Goal: Task Accomplishment & Management: Complete application form

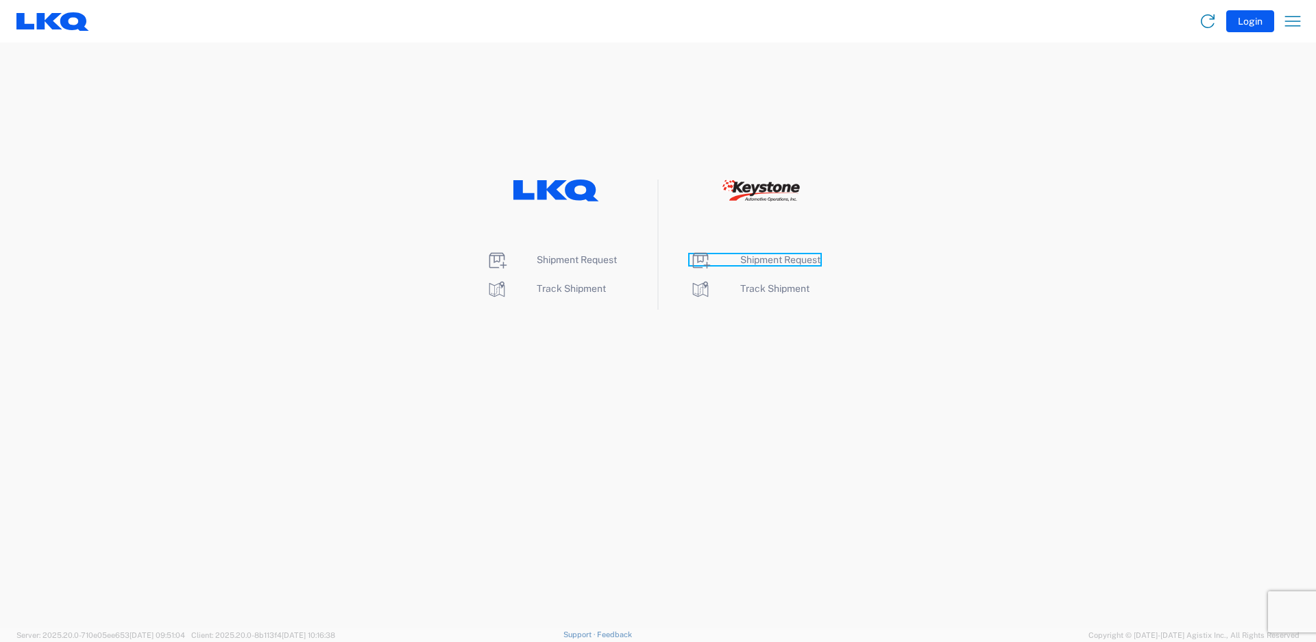
click at [777, 259] on span "Shipment Request" at bounding box center [780, 259] width 80 height 11
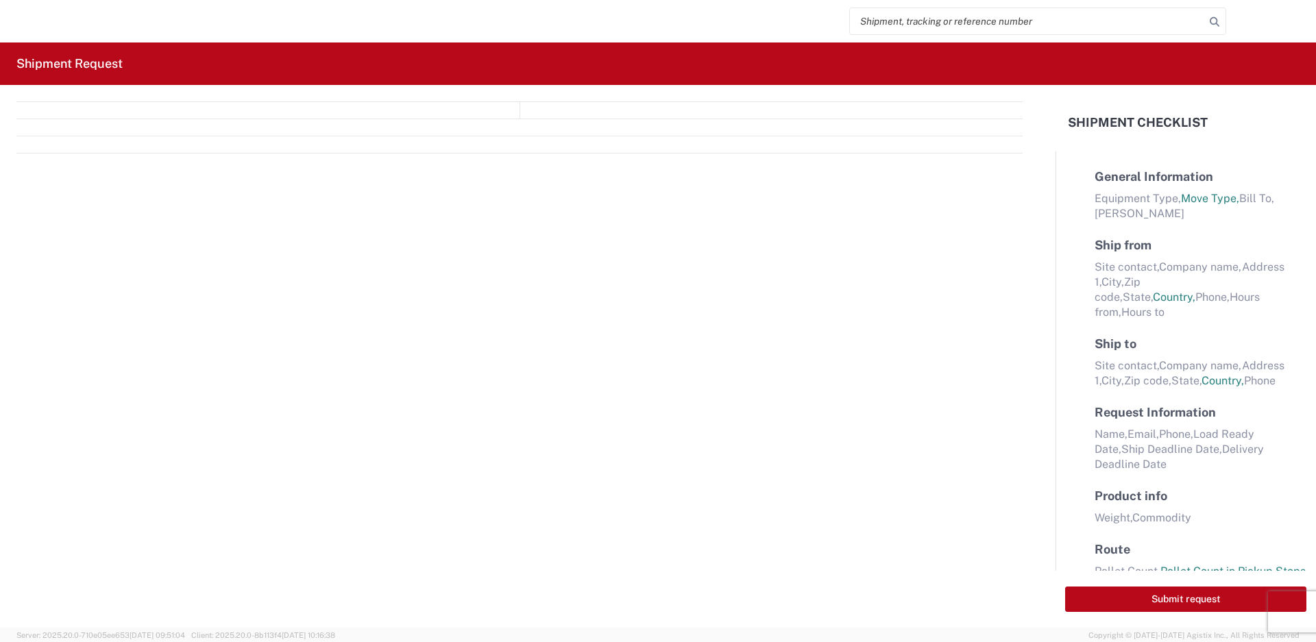
select select "FULL"
select select "LBS"
select select "IN"
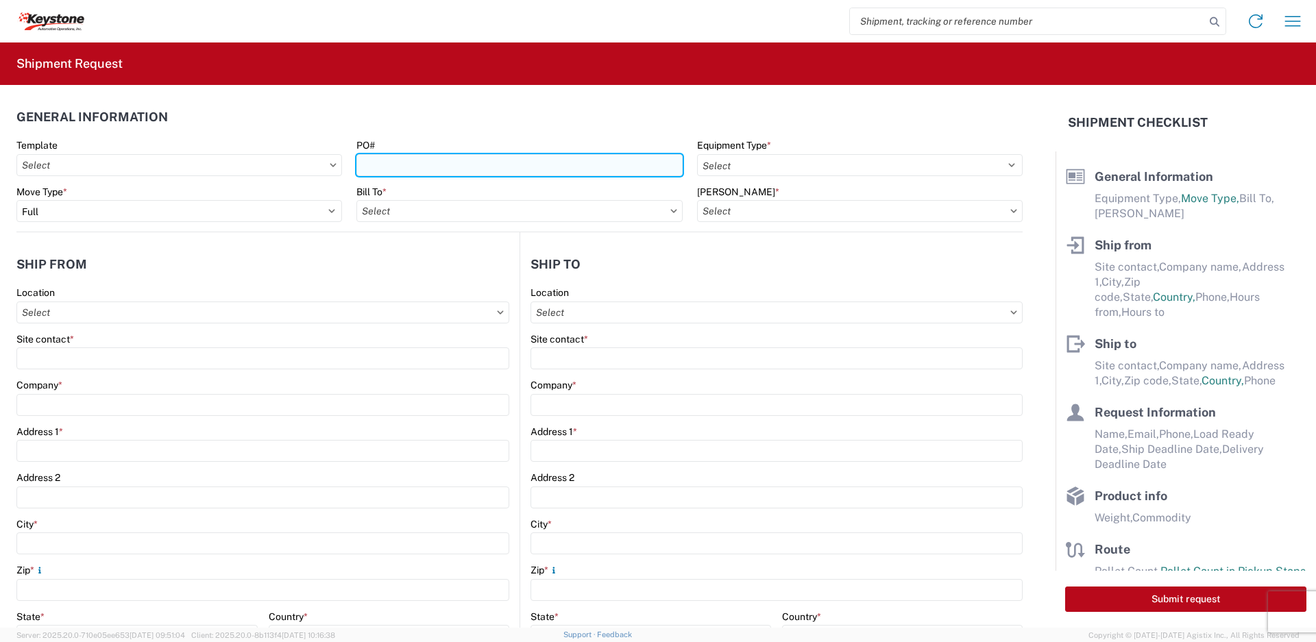
drag, startPoint x: 778, startPoint y: 260, endPoint x: 565, endPoint y: 169, distance: 231.3
click at [565, 169] on input "PO#" at bounding box center [520, 165] width 326 height 22
type input "2212446"
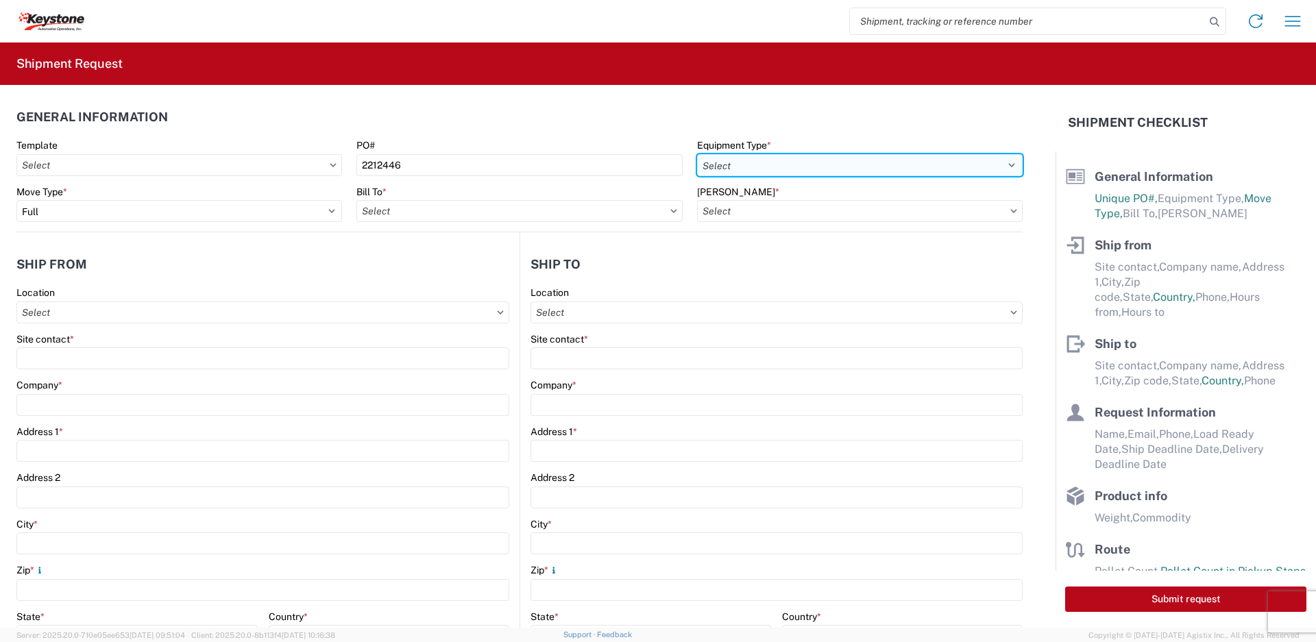
click at [780, 156] on select "Select 53’ Dry Van Flatbed Dropdeck (van) Lowboy (flatbed) Rail" at bounding box center [860, 165] width 326 height 22
select select "STDV"
click at [697, 154] on select "Select 53’ Dry Van Flatbed Dropdeck (van) Lowboy (flatbed) Rail" at bounding box center [860, 165] width 326 height 22
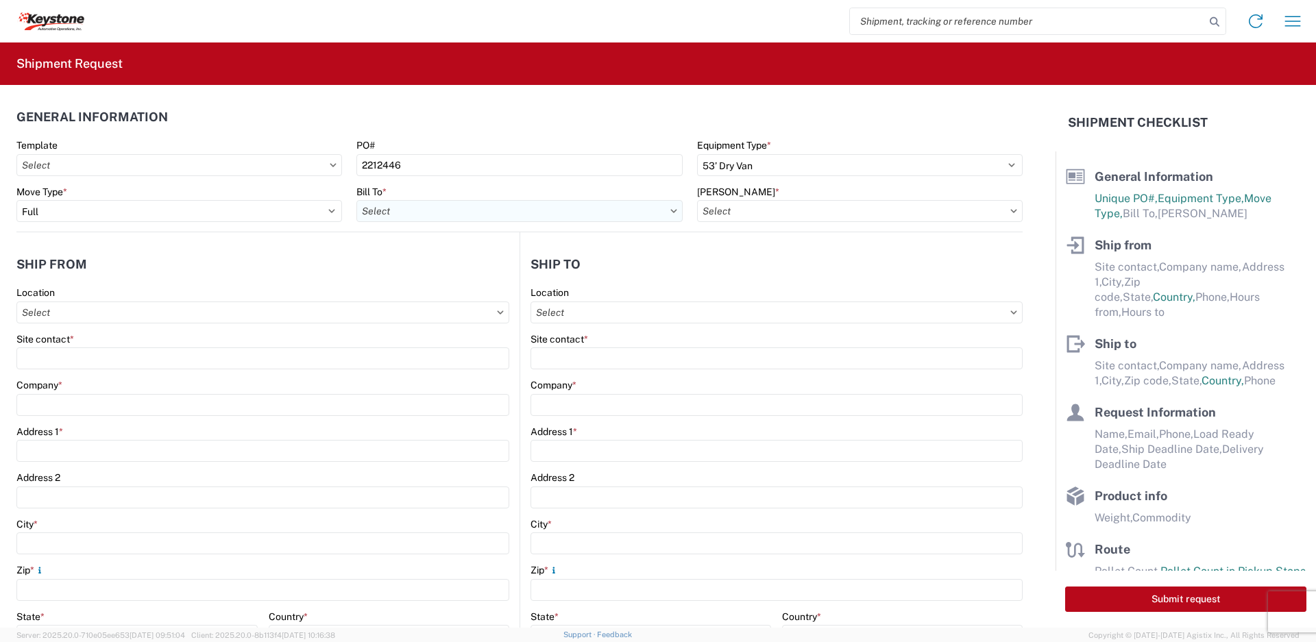
click at [477, 213] on input "text" at bounding box center [520, 211] width 326 height 22
type input "[PERSON_NAME]"
click at [493, 271] on div "8404 - [PERSON_NAME] Warehouse" at bounding box center [477, 272] width 240 height 22
type input "8404 - [PERSON_NAME] Warehouse"
click at [770, 206] on input "text" at bounding box center [860, 211] width 326 height 22
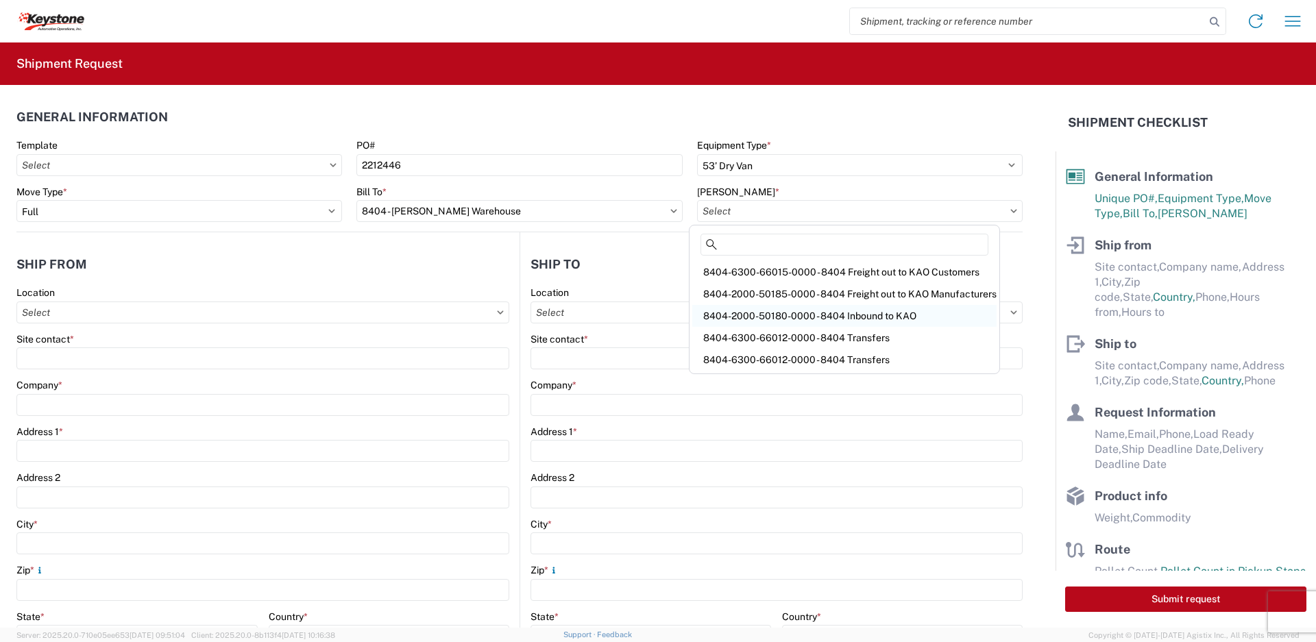
click at [812, 309] on div "8404-2000-50180-0000 - 8404 Inbound to KAO" at bounding box center [844, 316] width 304 height 22
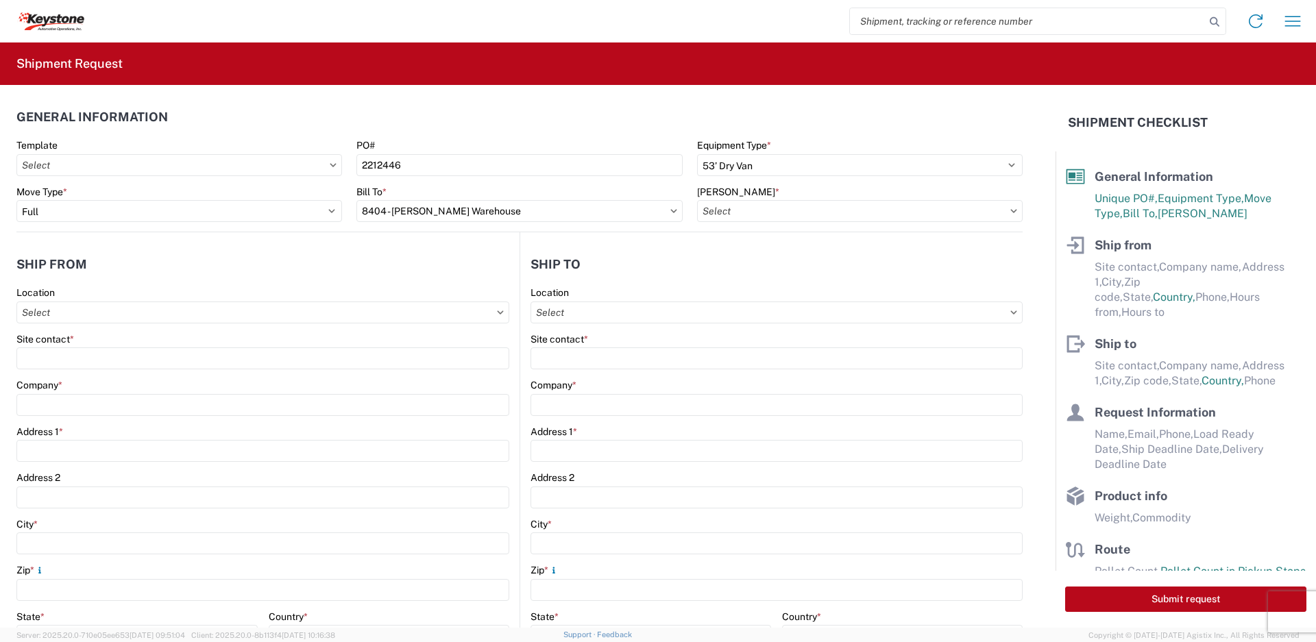
type input "8404-2000-50180-0000 - 8404 Inbound to KAO"
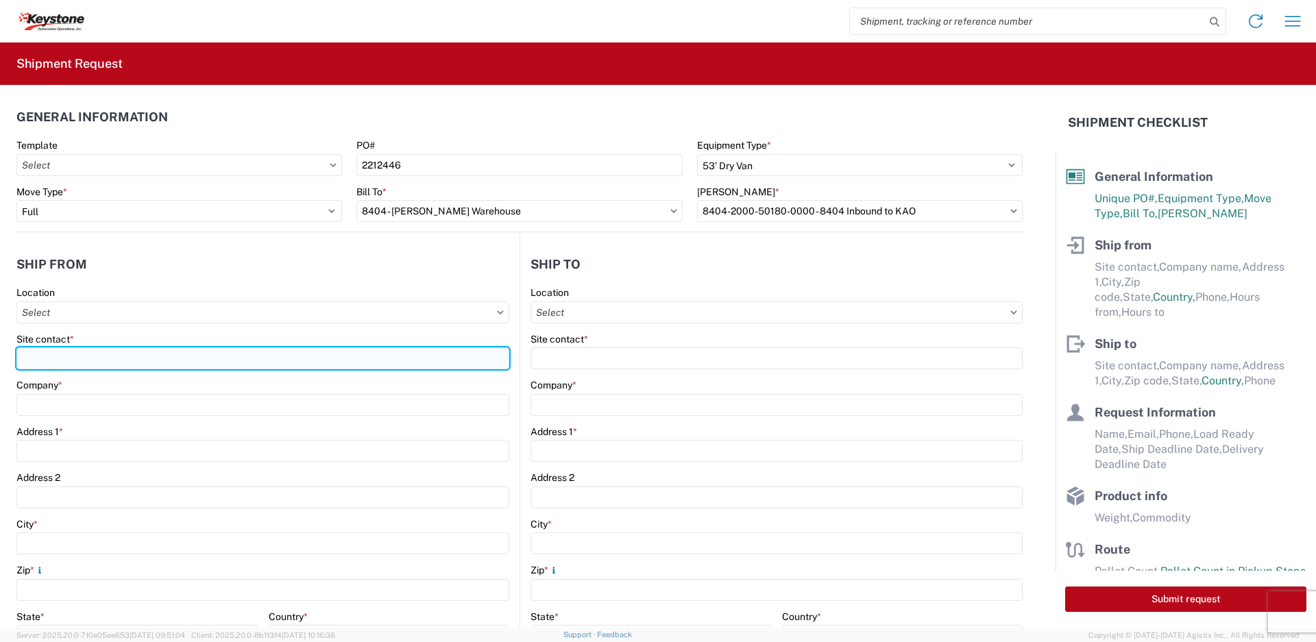
click at [317, 362] on input "Site contact *" at bounding box center [262, 359] width 493 height 22
type input "[PERSON_NAME]"
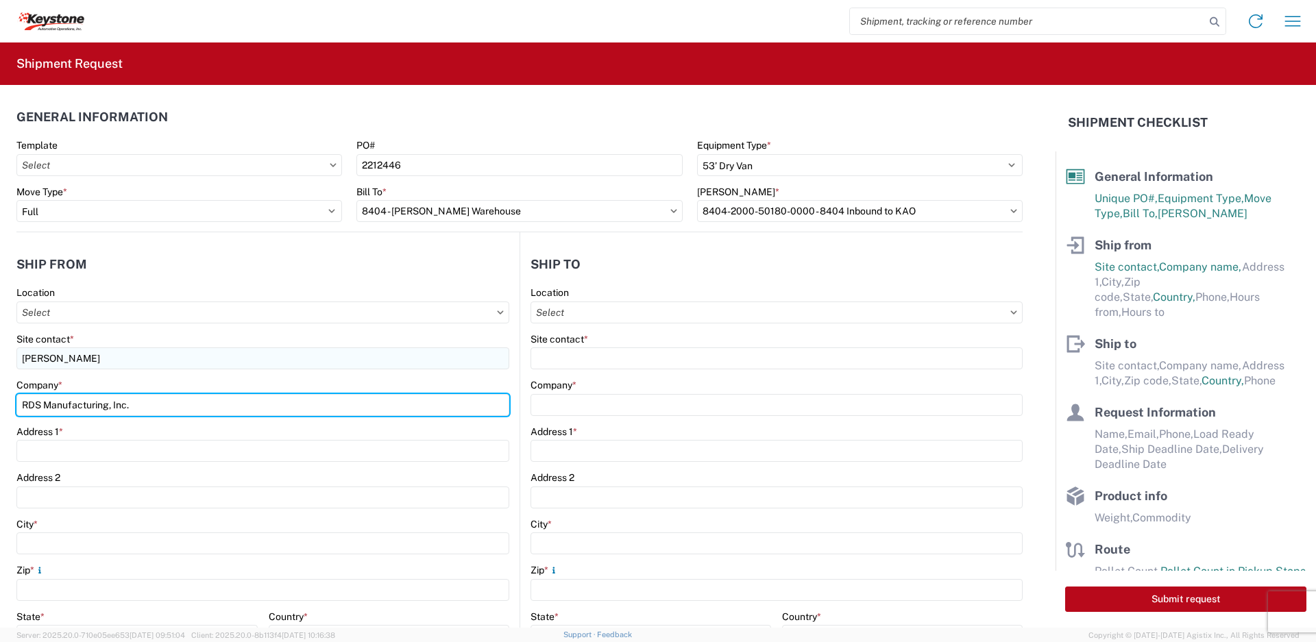
type input "RDS Manufacturing, Inc."
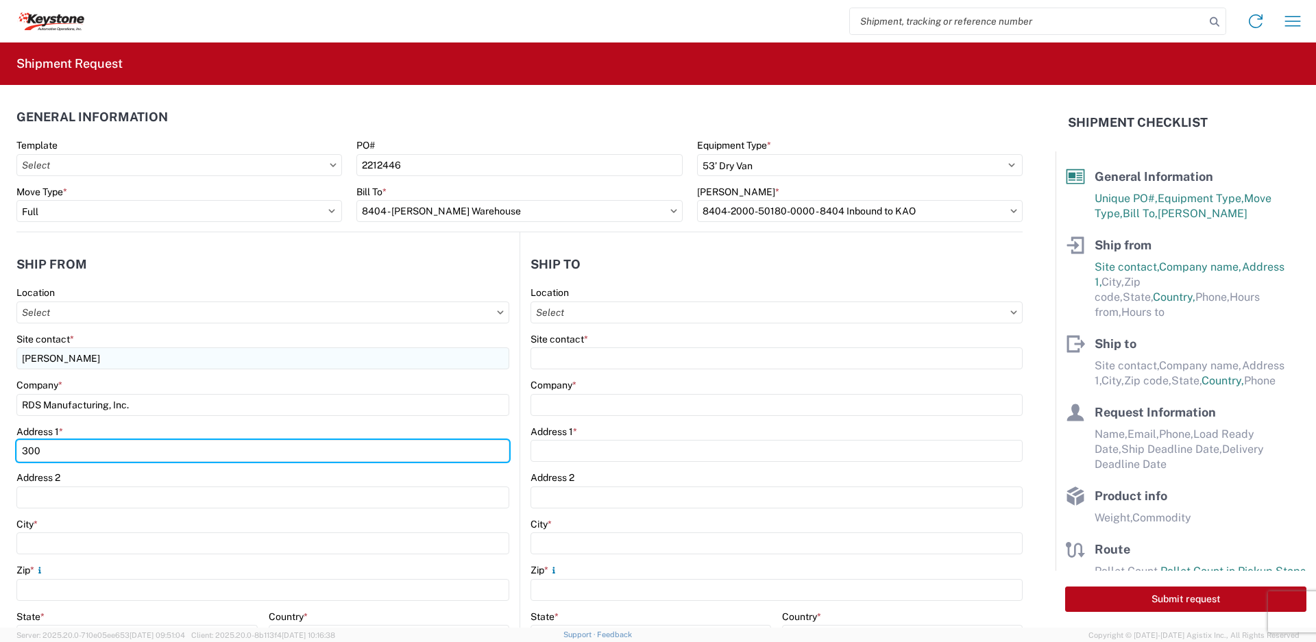
type input "[STREET_ADDRESS]"
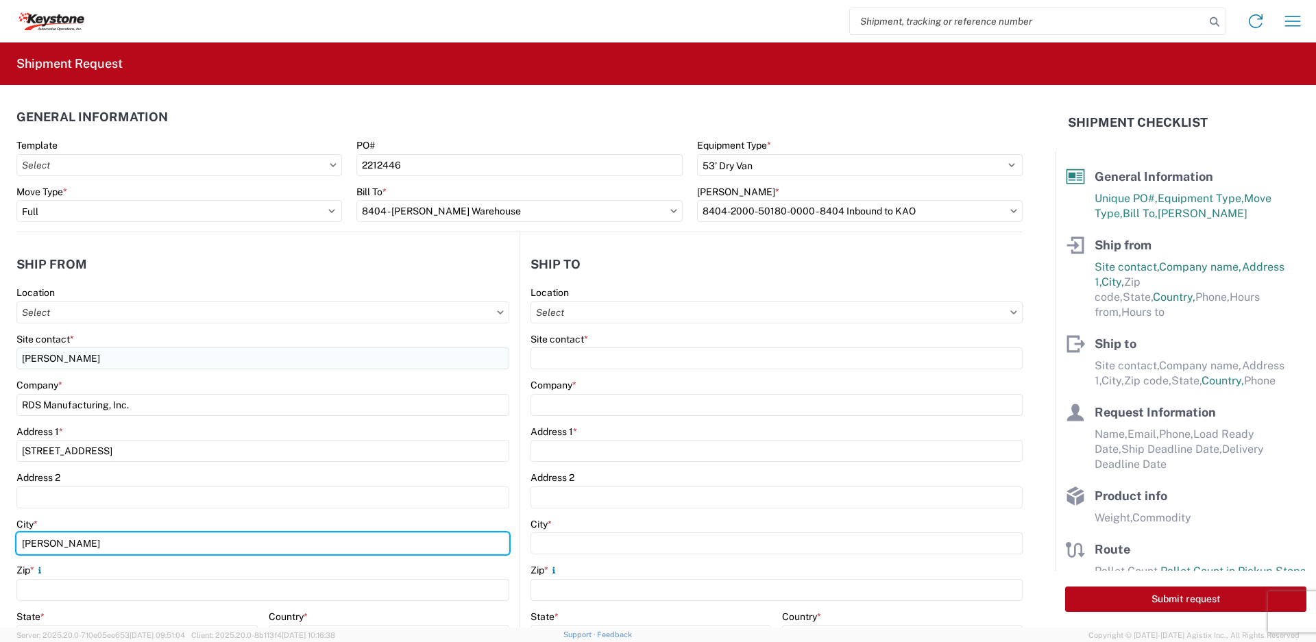
type input "[PERSON_NAME]"
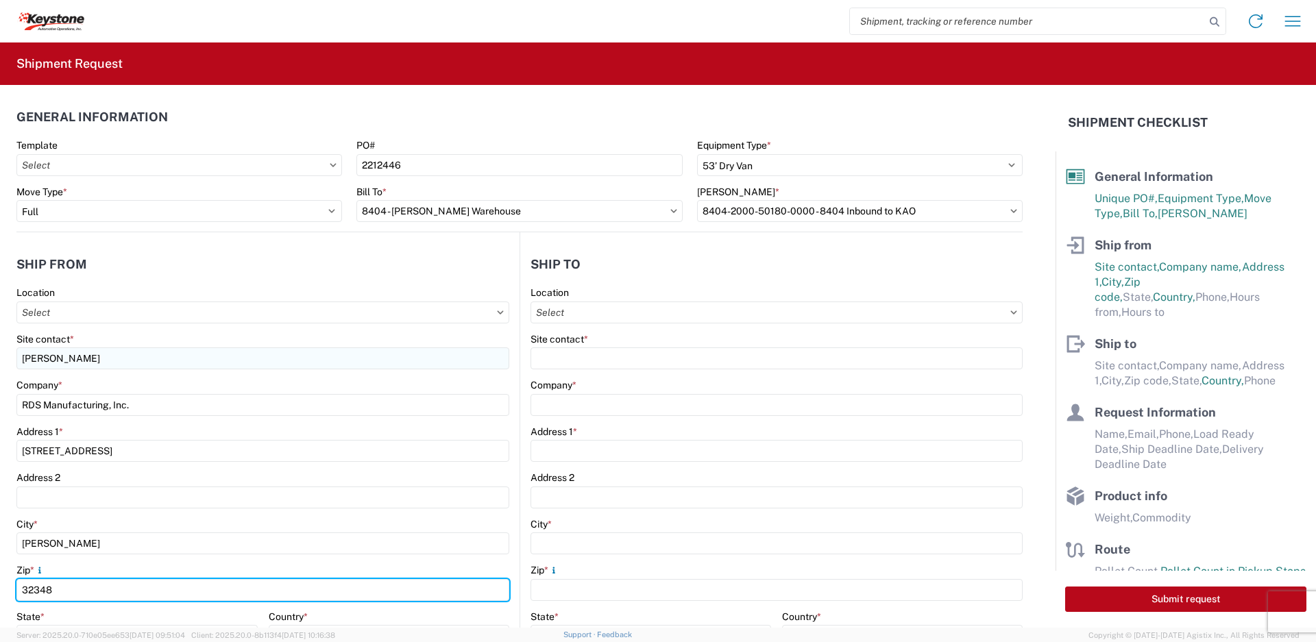
type input "32348"
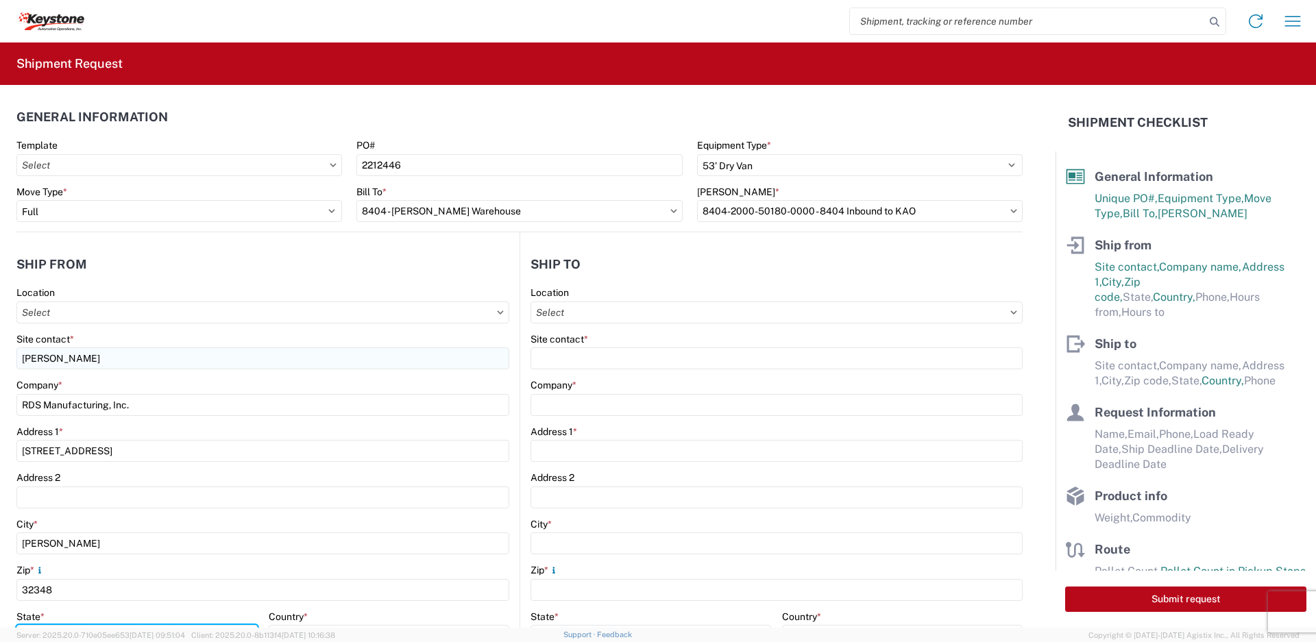
scroll to position [19, 0]
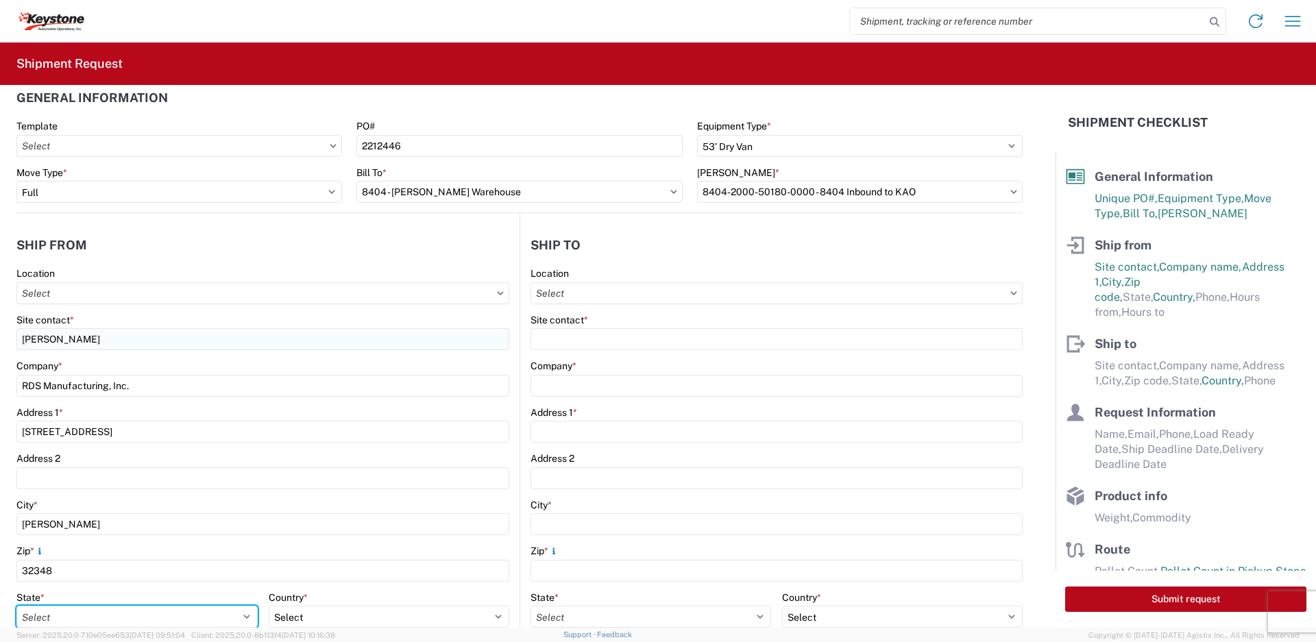
select select "FL"
select select "US"
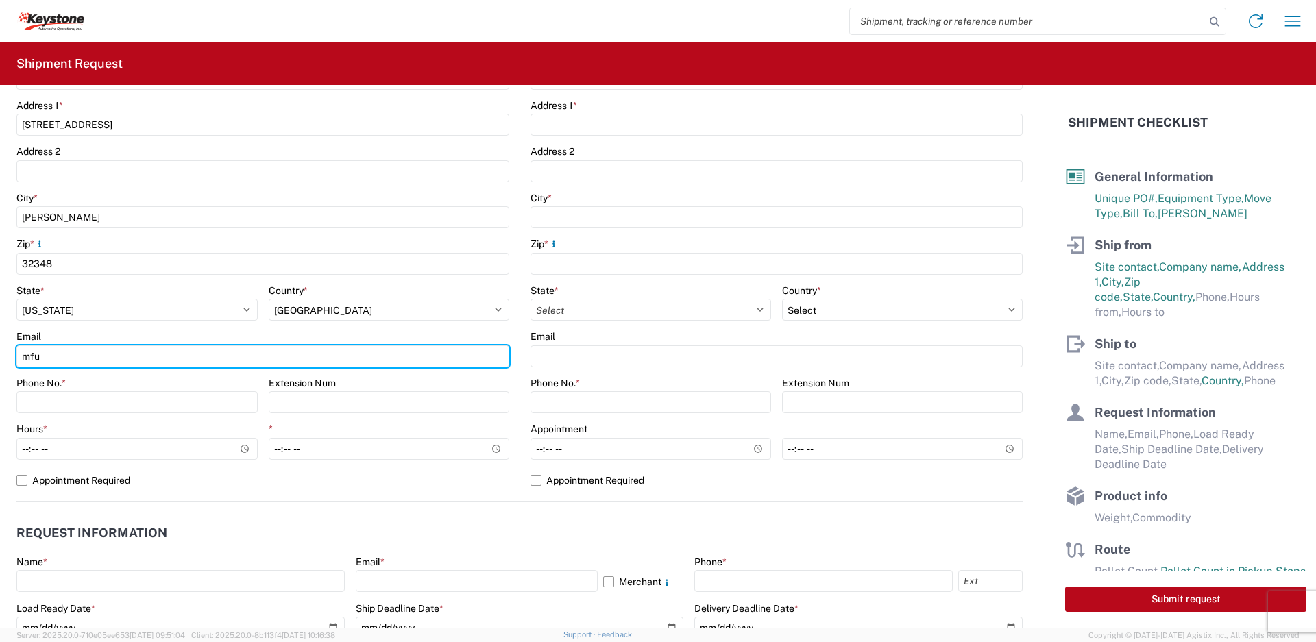
type input "[EMAIL_ADDRESS][DOMAIN_NAME]"
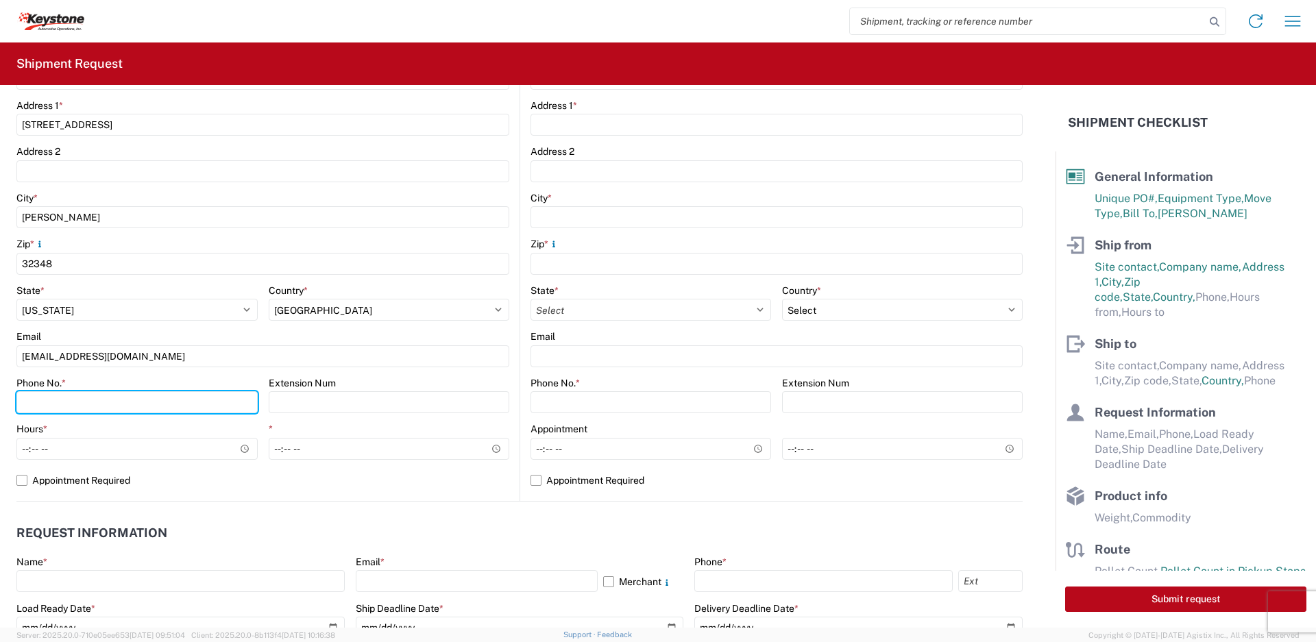
type input "[PHONE_NUMBER]"
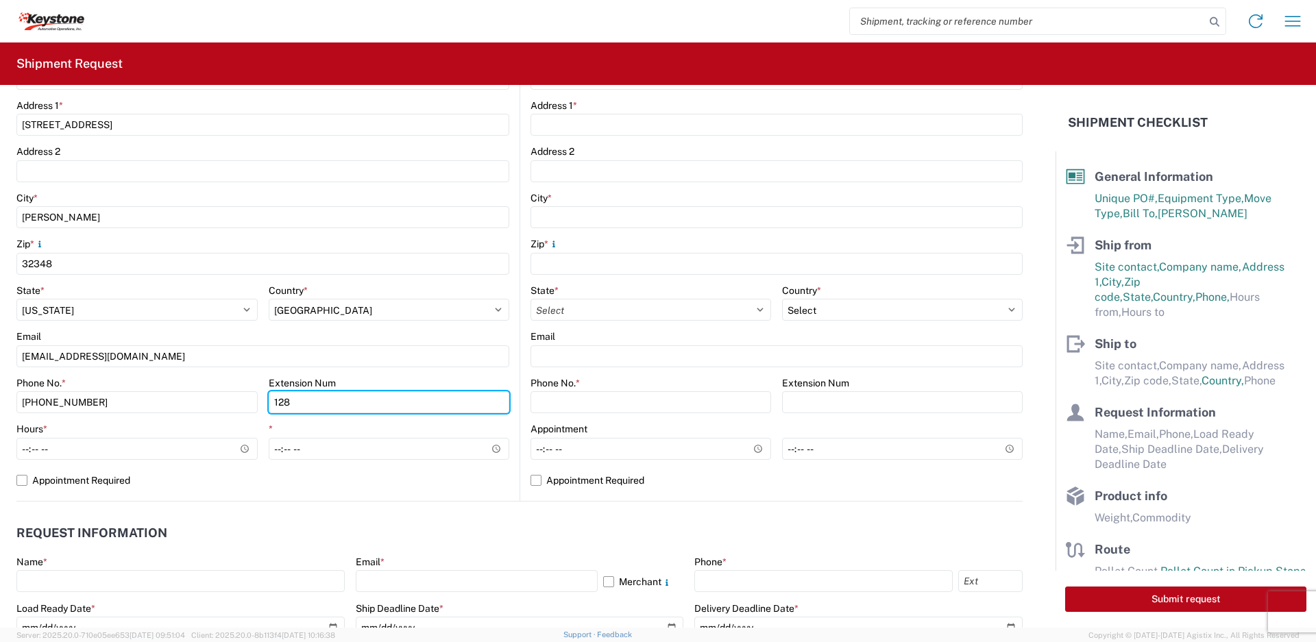
type input "128"
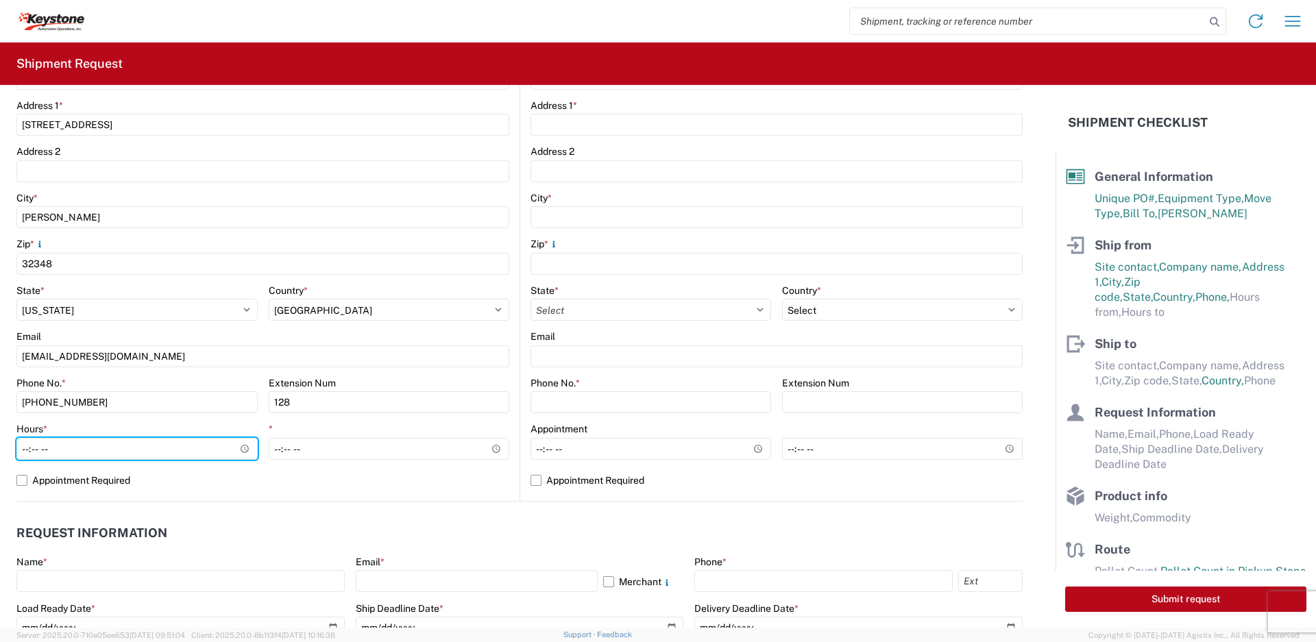
type input "08:00"
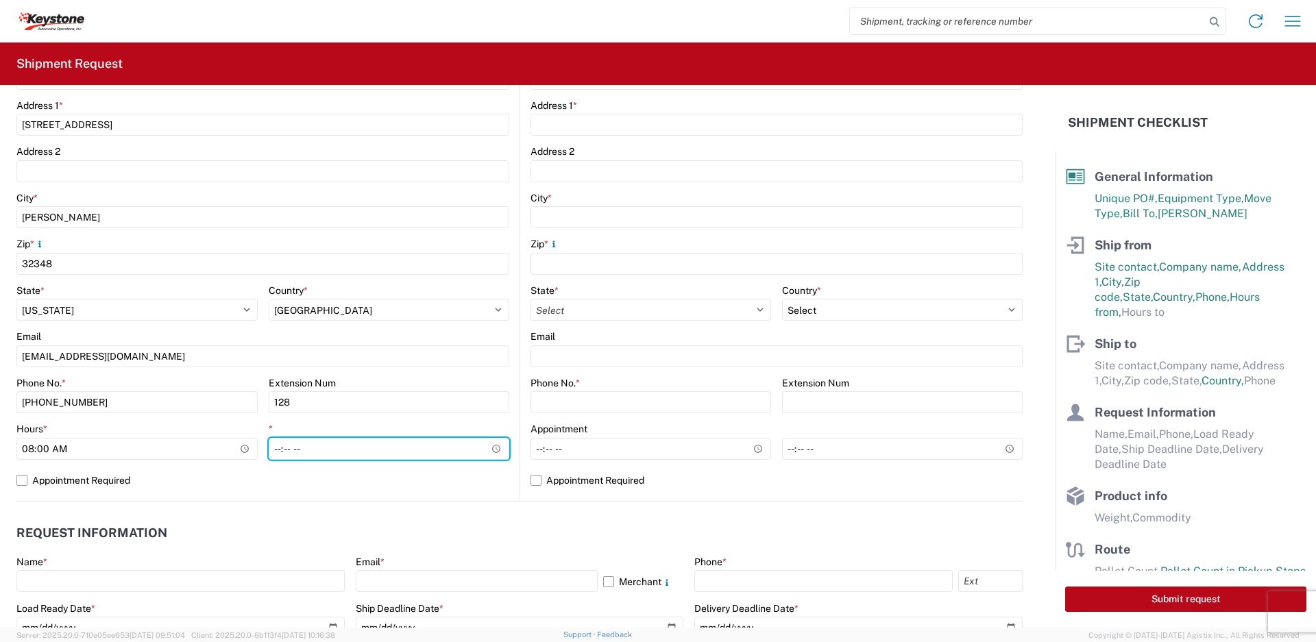
type input "16:00"
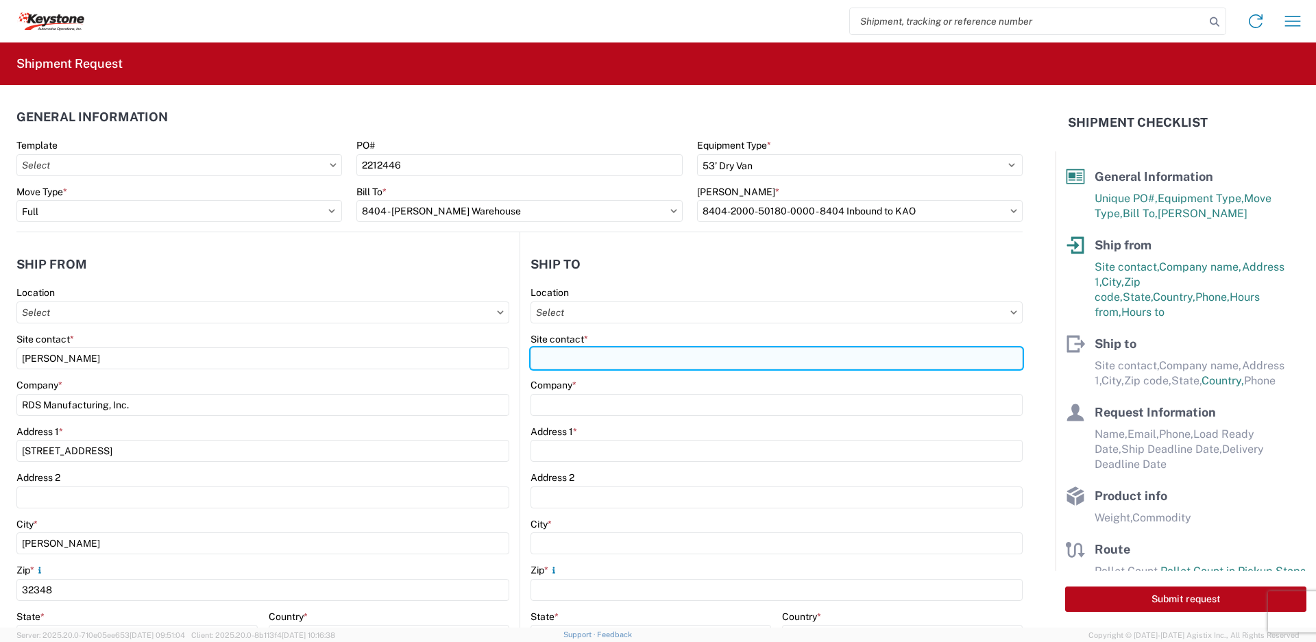
click at [674, 358] on input "Site contact *" at bounding box center [777, 359] width 492 height 22
type input "[EMAIL_ADDRESS][DOMAIN_NAME]"
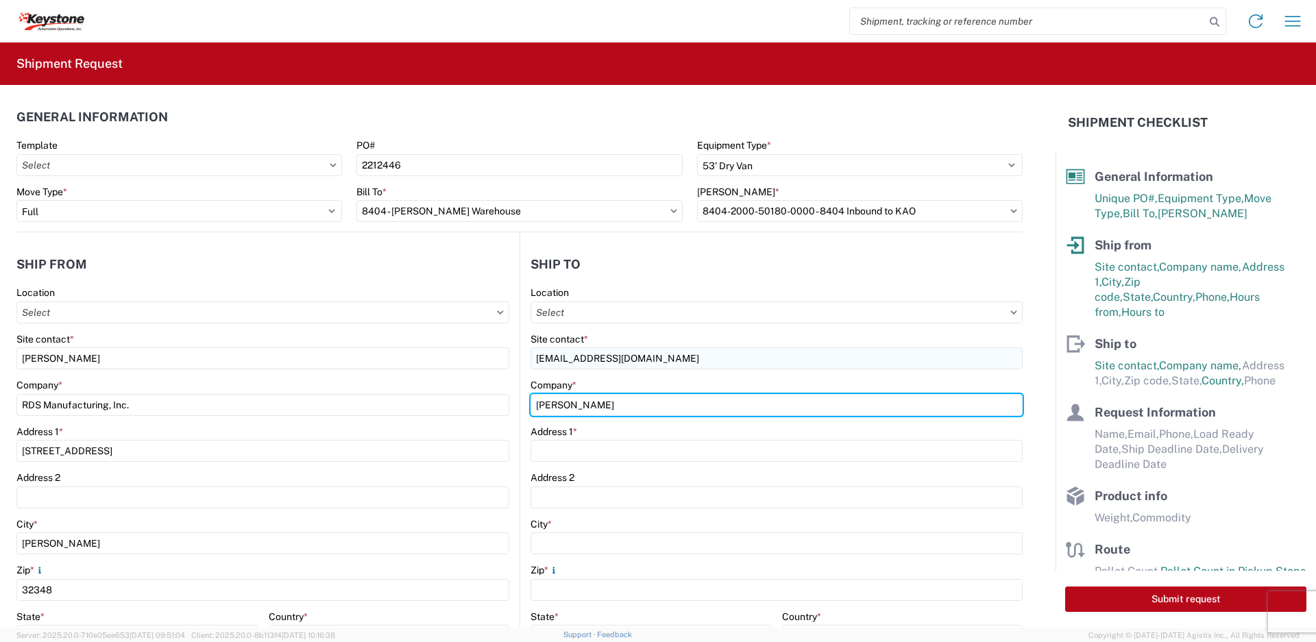
type input "[PERSON_NAME]"
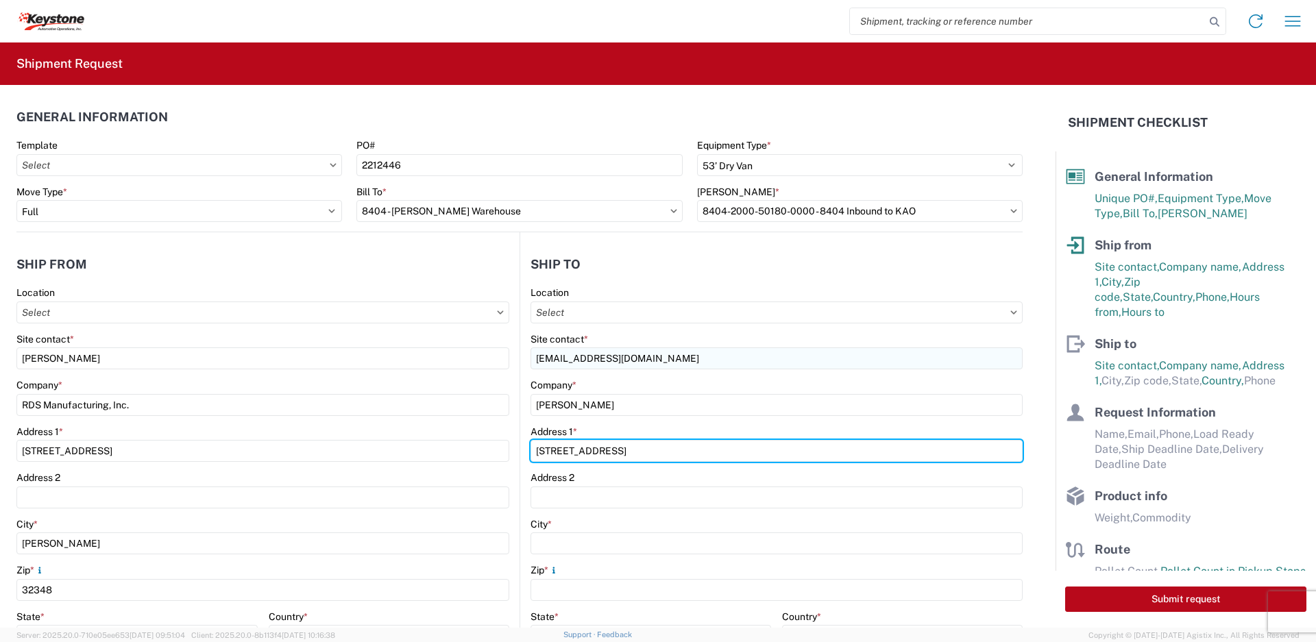
type input "[STREET_ADDRESS]"
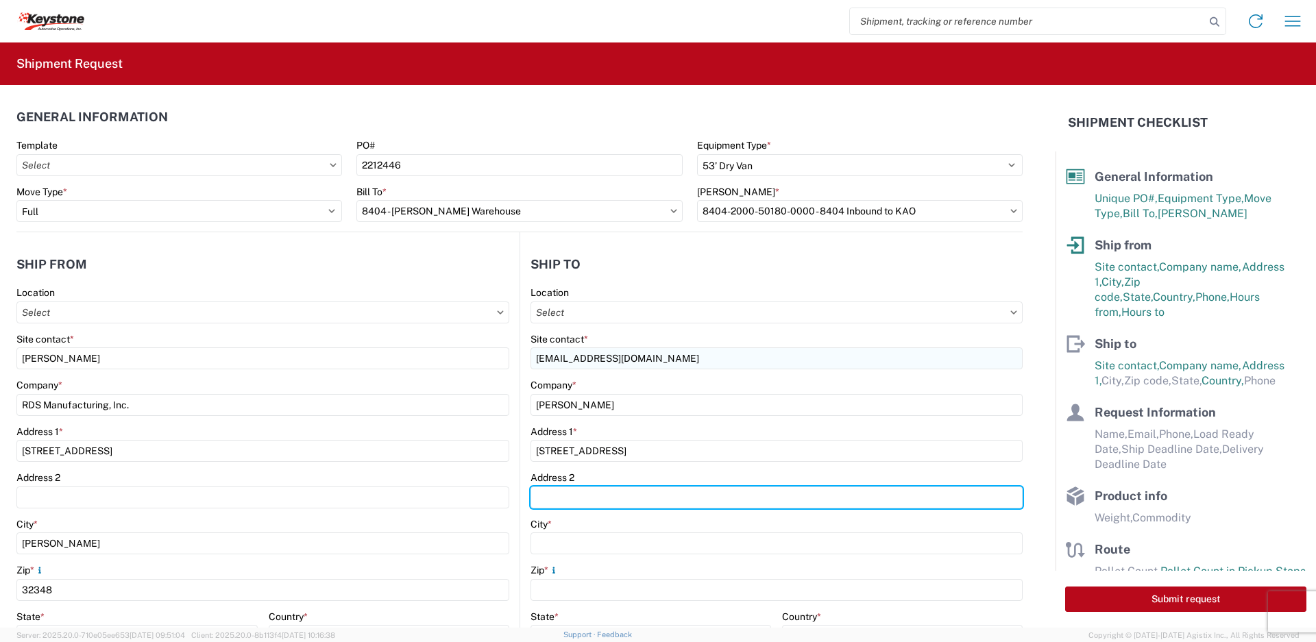
type input "Logistics Center 12"
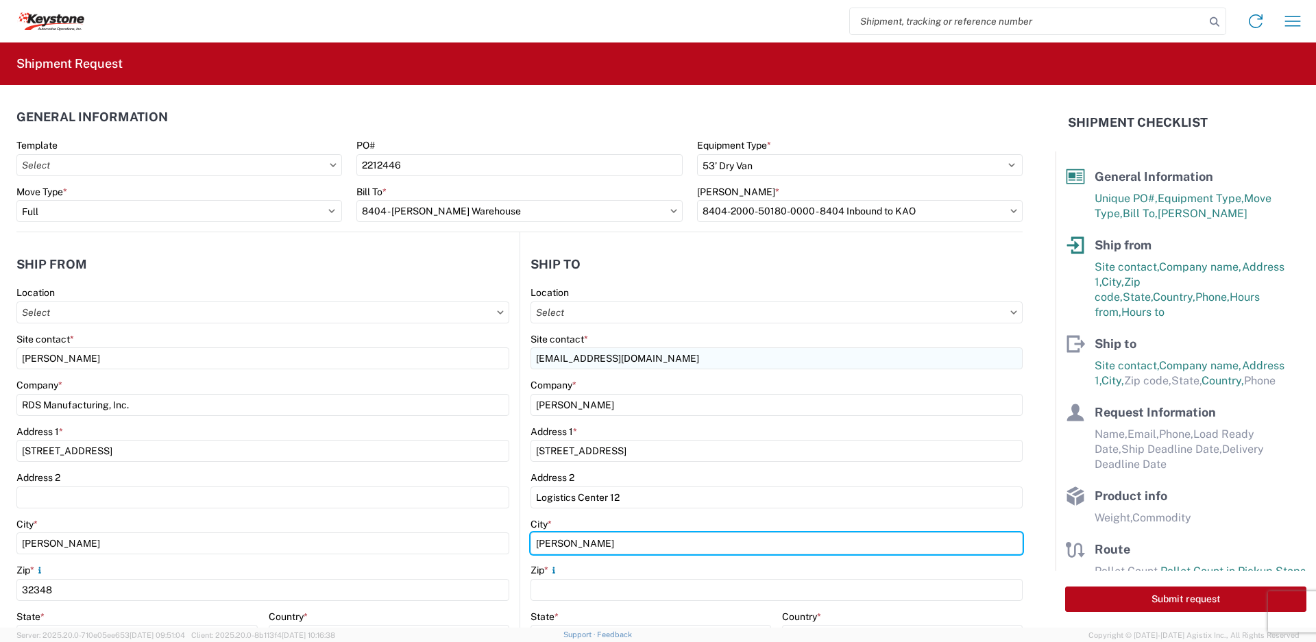
type input "[PERSON_NAME]"
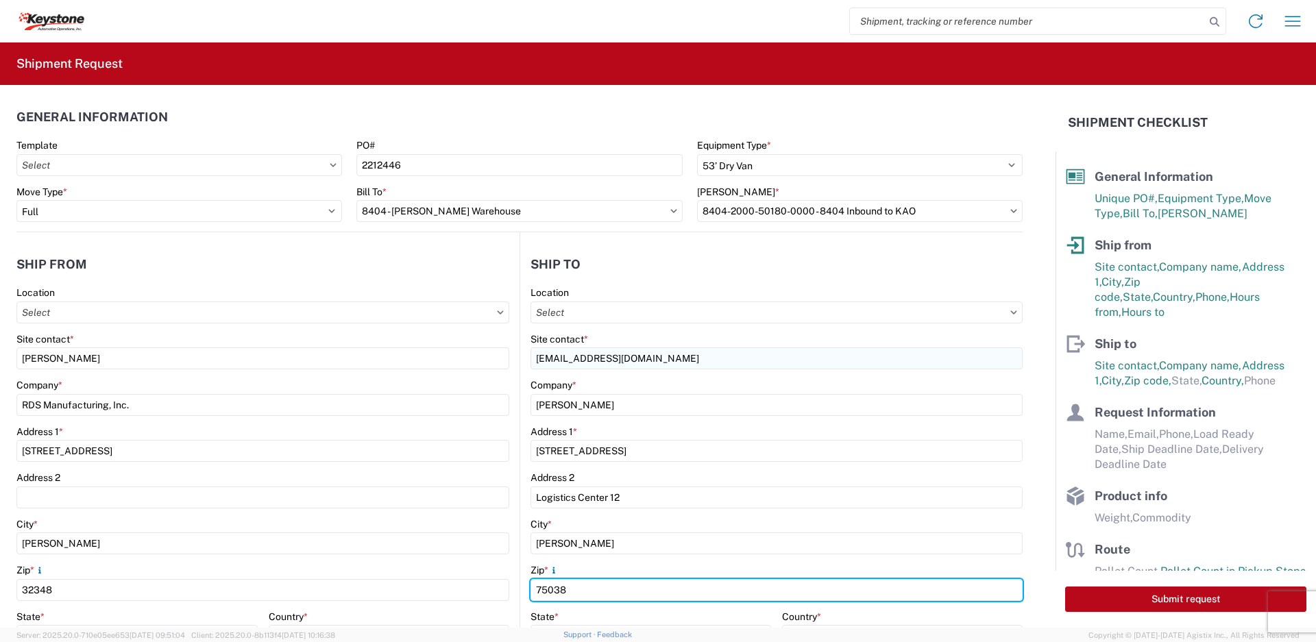
type input "75038"
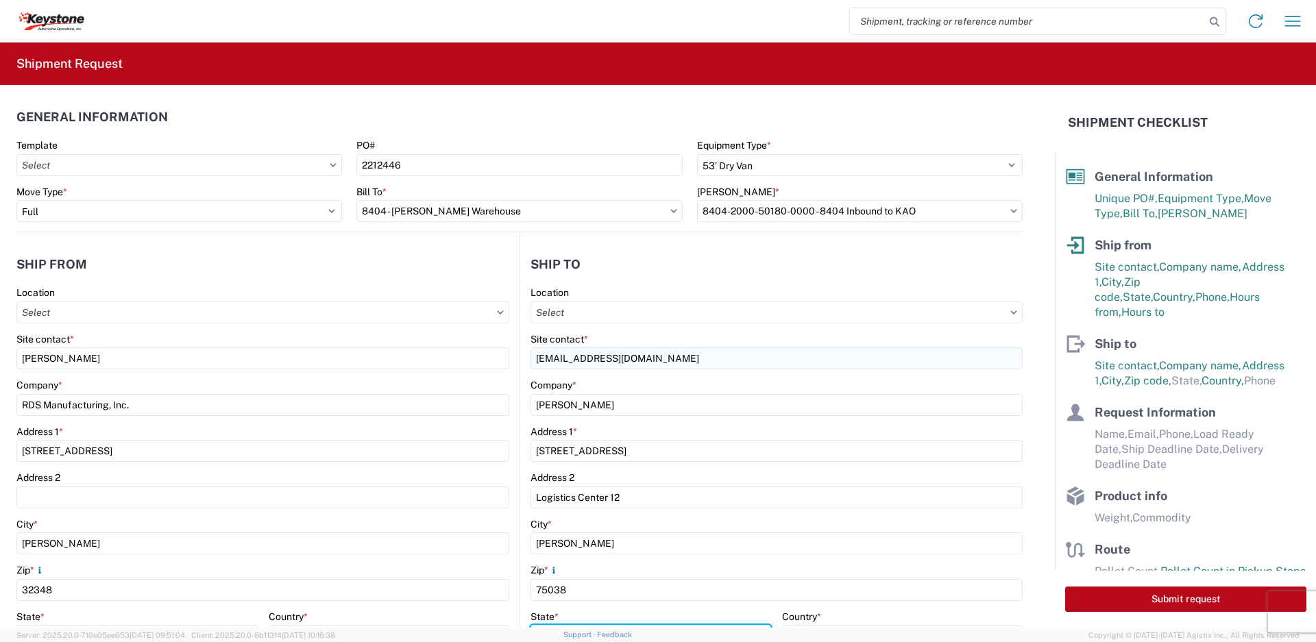
scroll to position [19, 0]
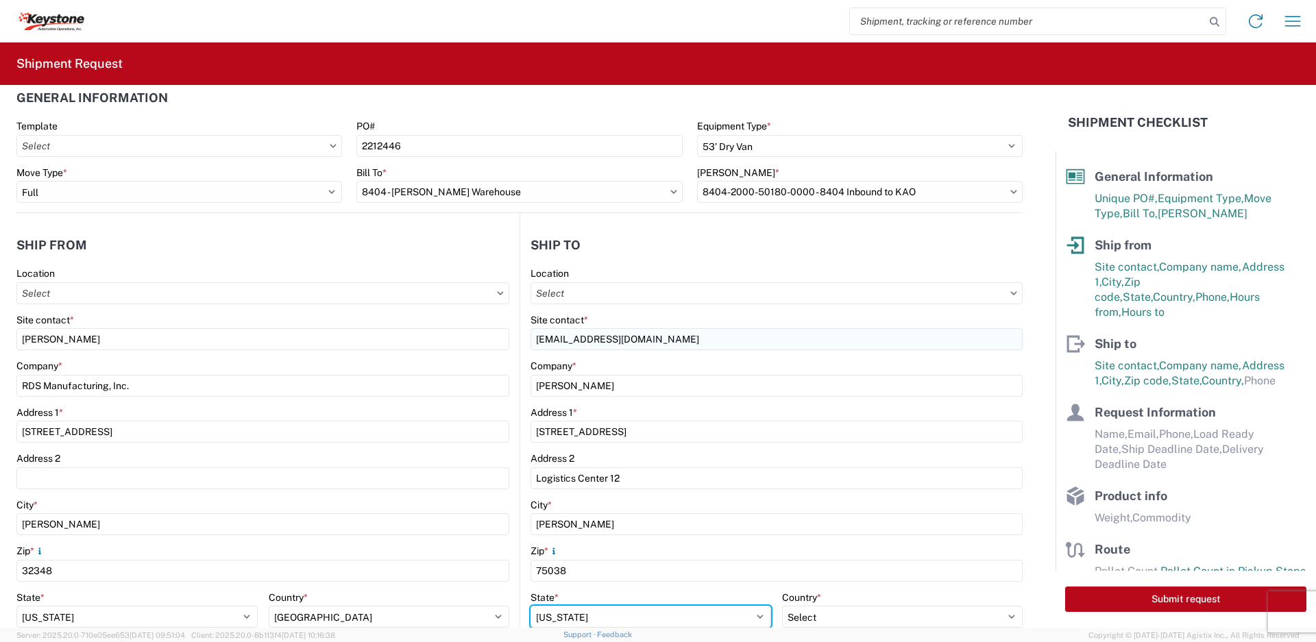
select select "[GEOGRAPHIC_DATA]"
select select "US"
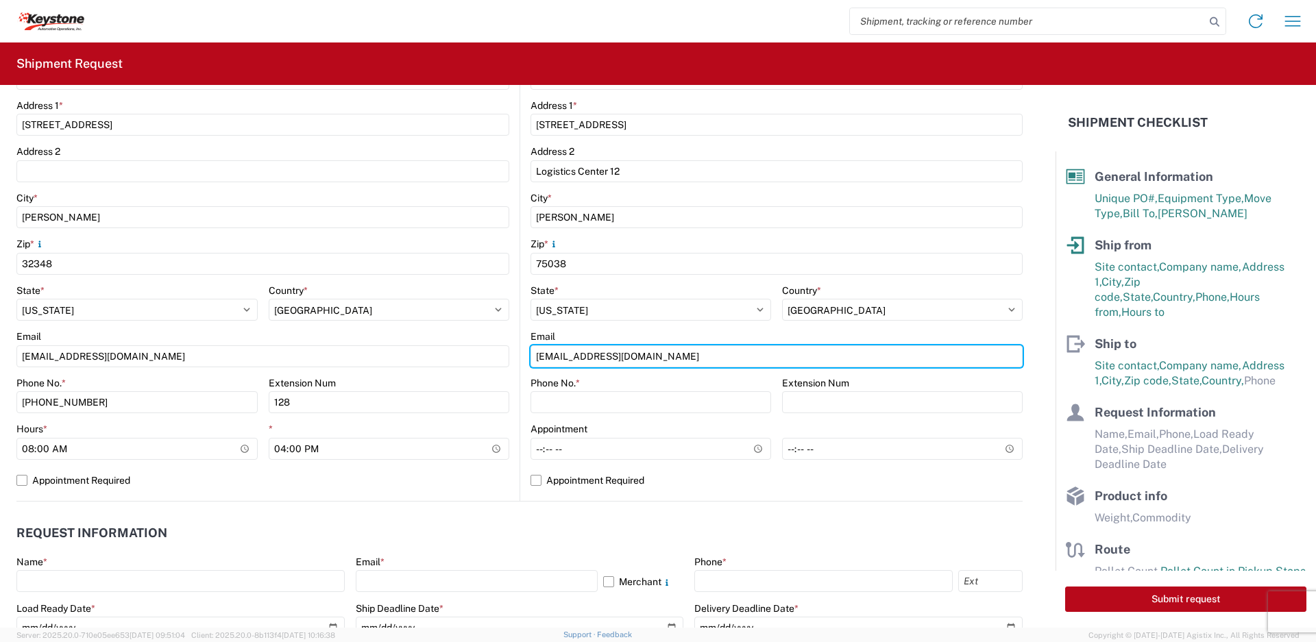
type input "[EMAIL_ADDRESS][DOMAIN_NAME]"
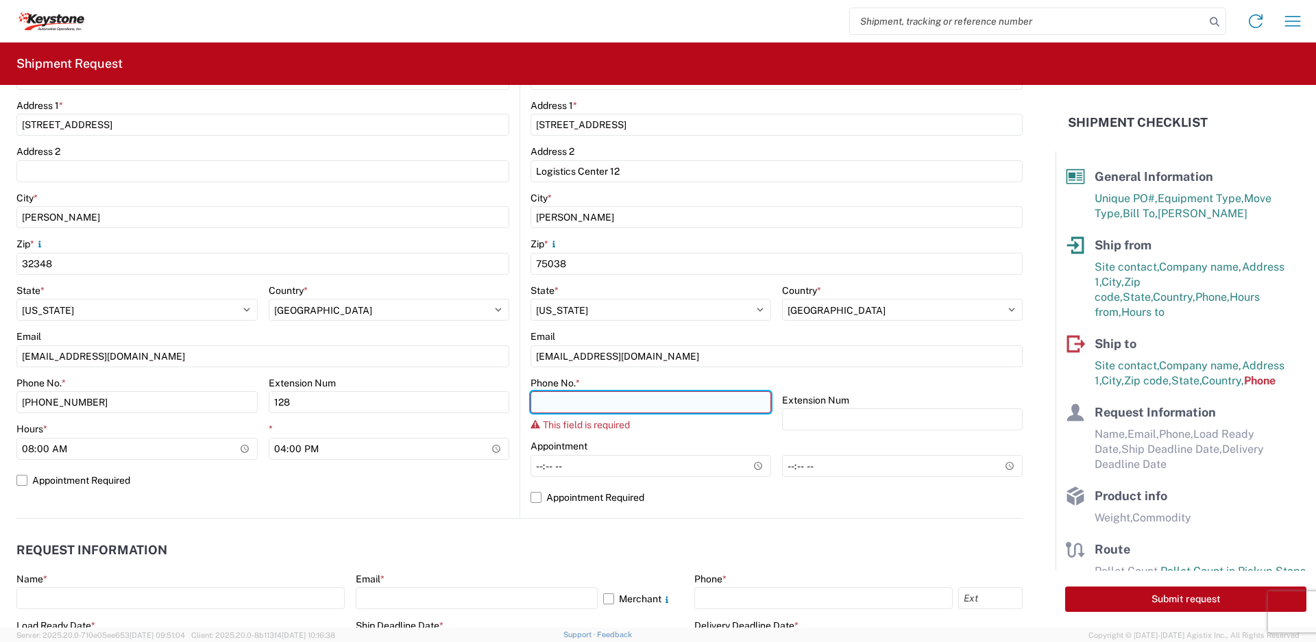
click at [638, 406] on input "Phone No. *" at bounding box center [651, 402] width 241 height 22
paste input "[PHONE_NUMBER]"
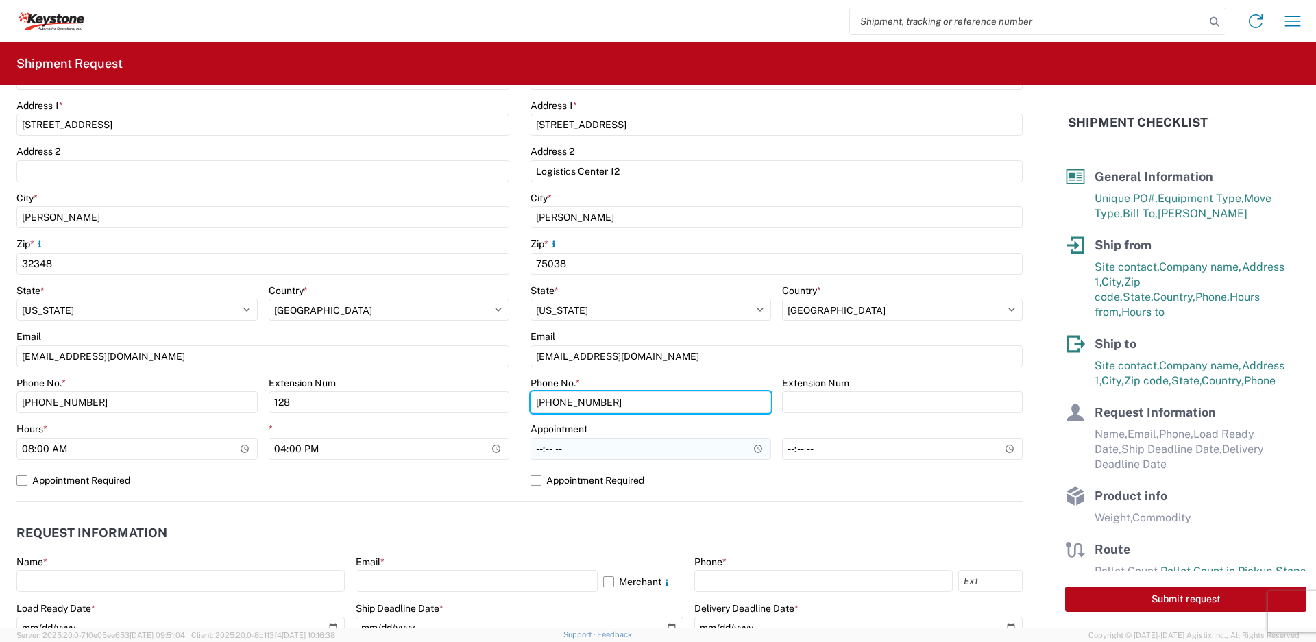
type input "[PHONE_NUMBER]"
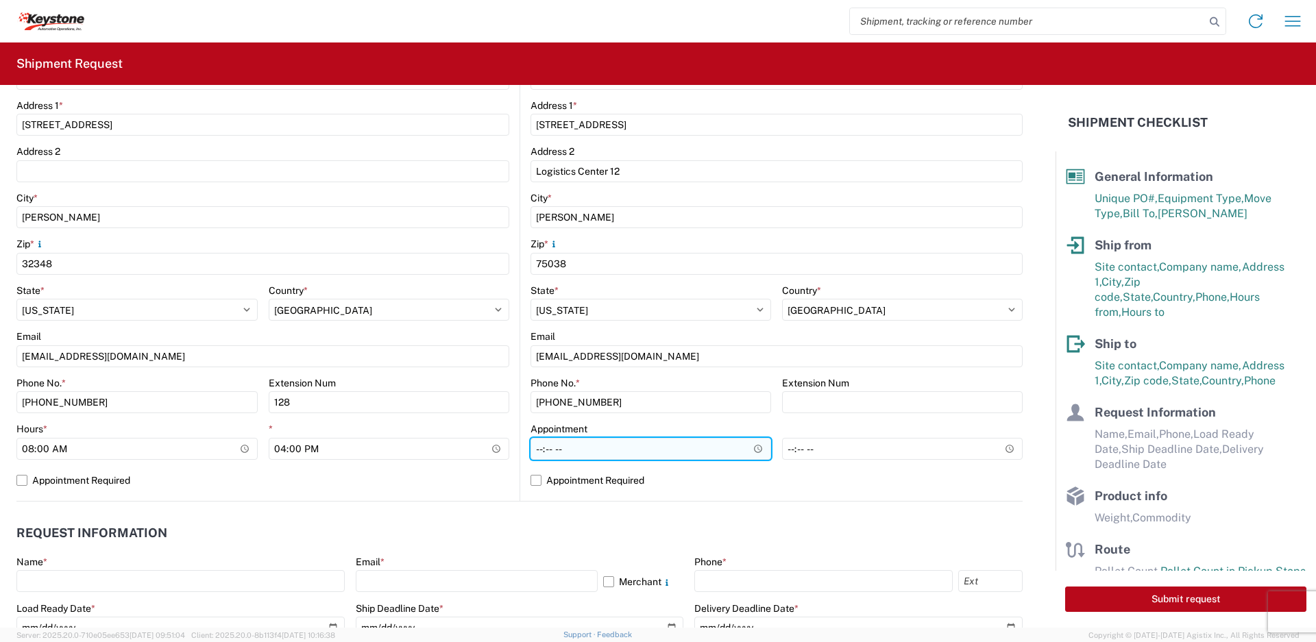
click at [603, 444] on input "Hours *" at bounding box center [651, 449] width 241 height 22
type input "07:00"
click at [531, 481] on label "Appointment Required" at bounding box center [777, 481] width 492 height 22
click at [0, 0] on input "Appointment Required" at bounding box center [0, 0] width 0 height 0
select select "US"
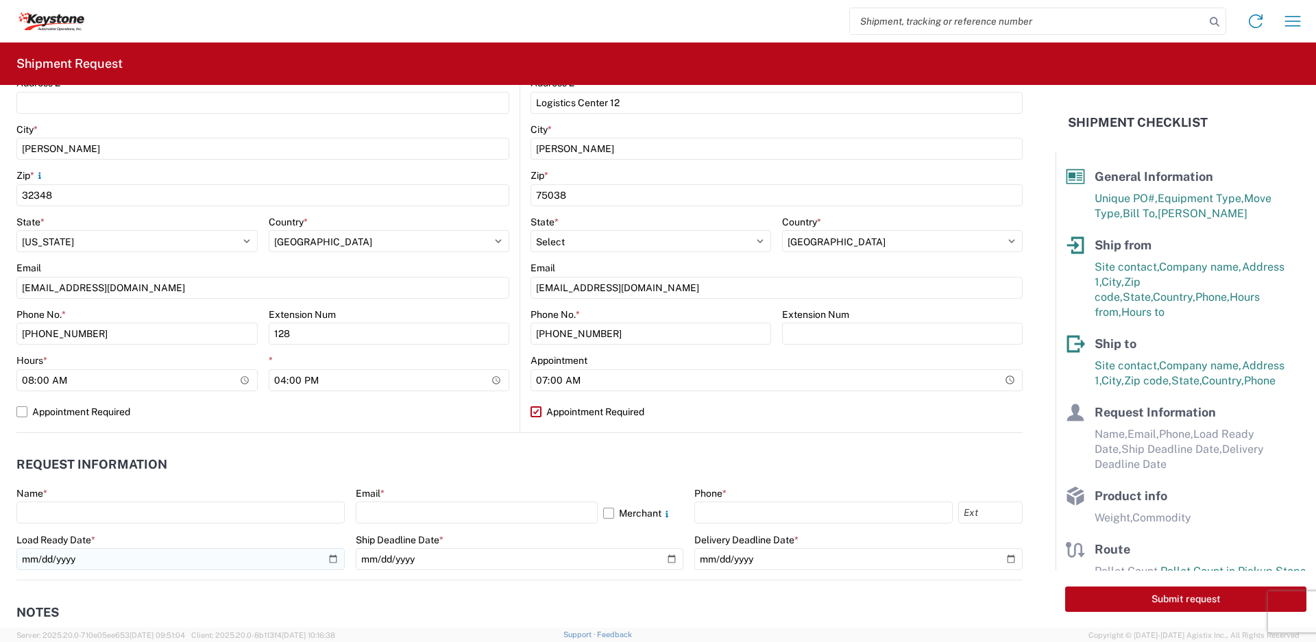
scroll to position [463, 0]
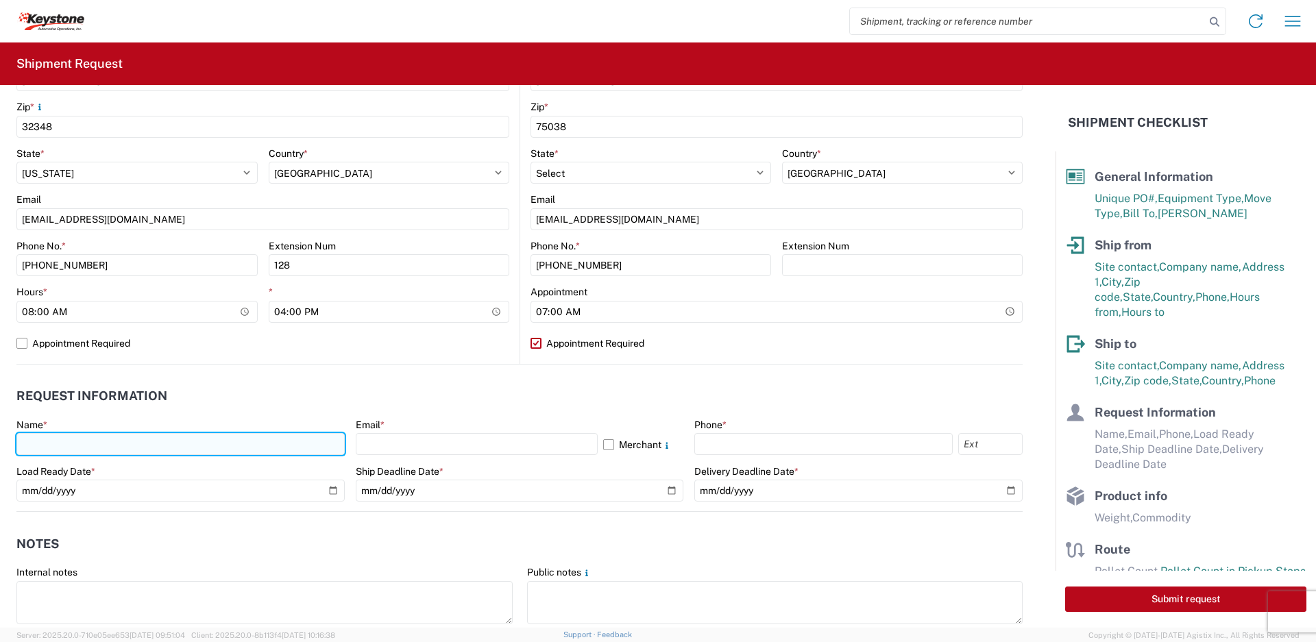
click at [259, 448] on input "text" at bounding box center [180, 444] width 328 height 22
type input "[PERSON_NAME]"
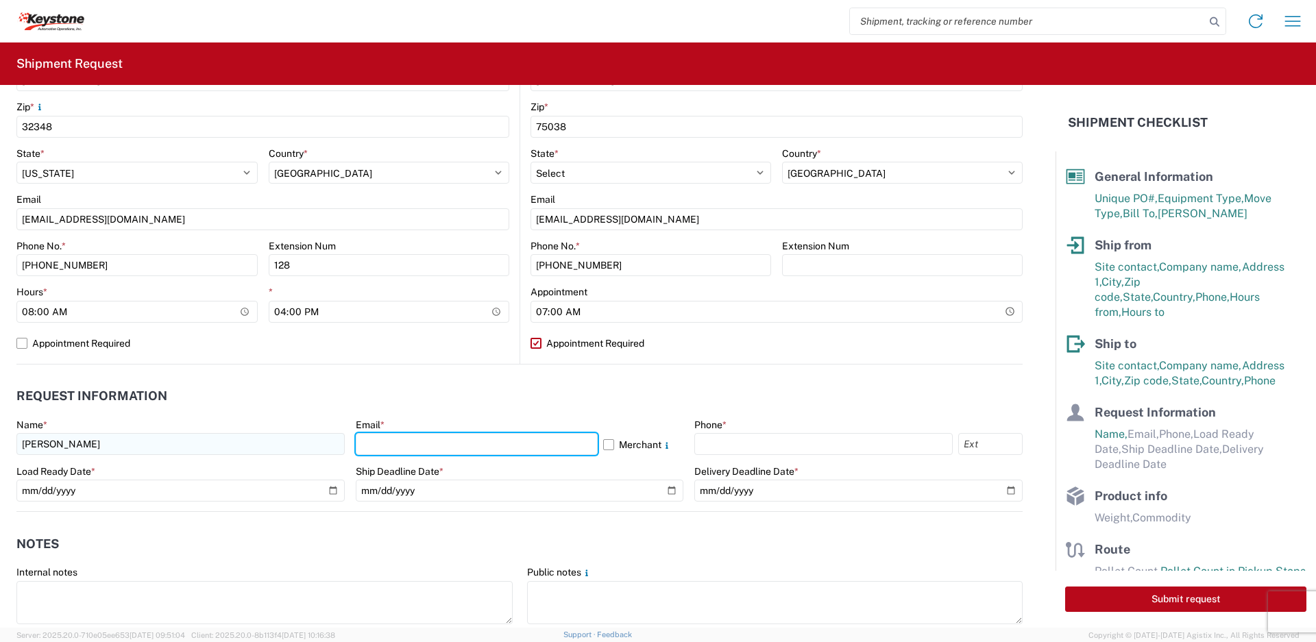
type input "[EMAIL_ADDRESS][DOMAIN_NAME]"
click at [603, 443] on label "Merchant" at bounding box center [643, 444] width 81 height 22
click at [0, 0] on input "Merchant" at bounding box center [0, 0] width 0 height 0
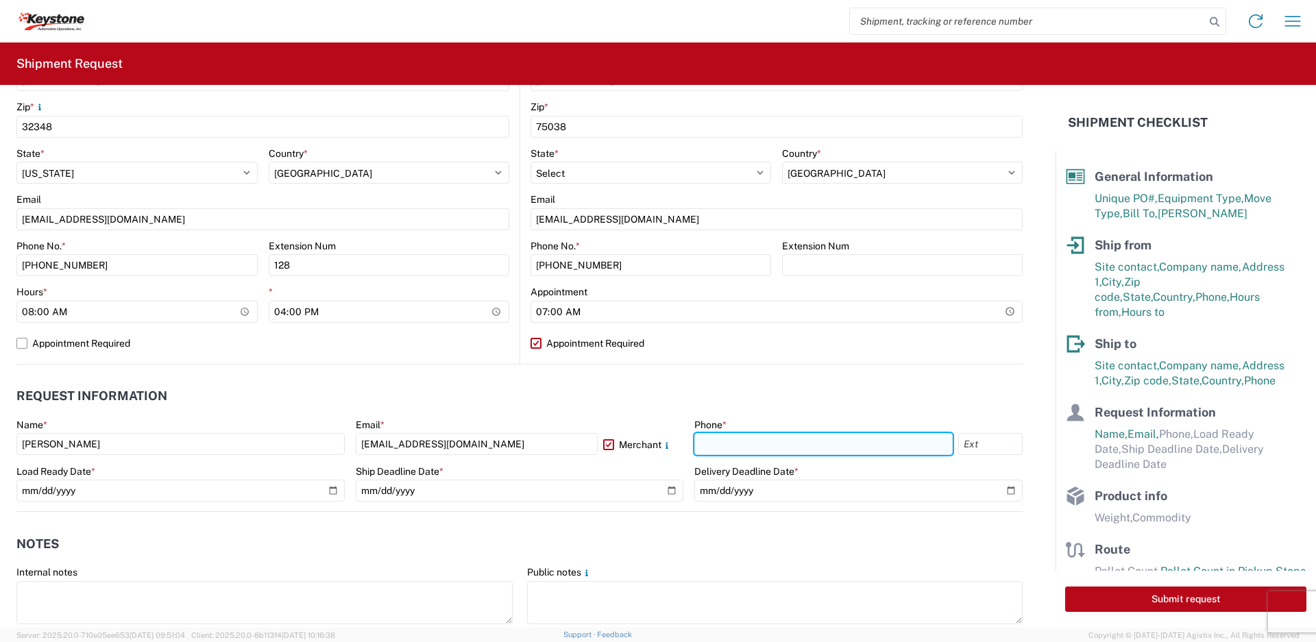
click at [712, 435] on input "text" at bounding box center [824, 444] width 258 height 22
type input "[PHONE_NUMBER]"
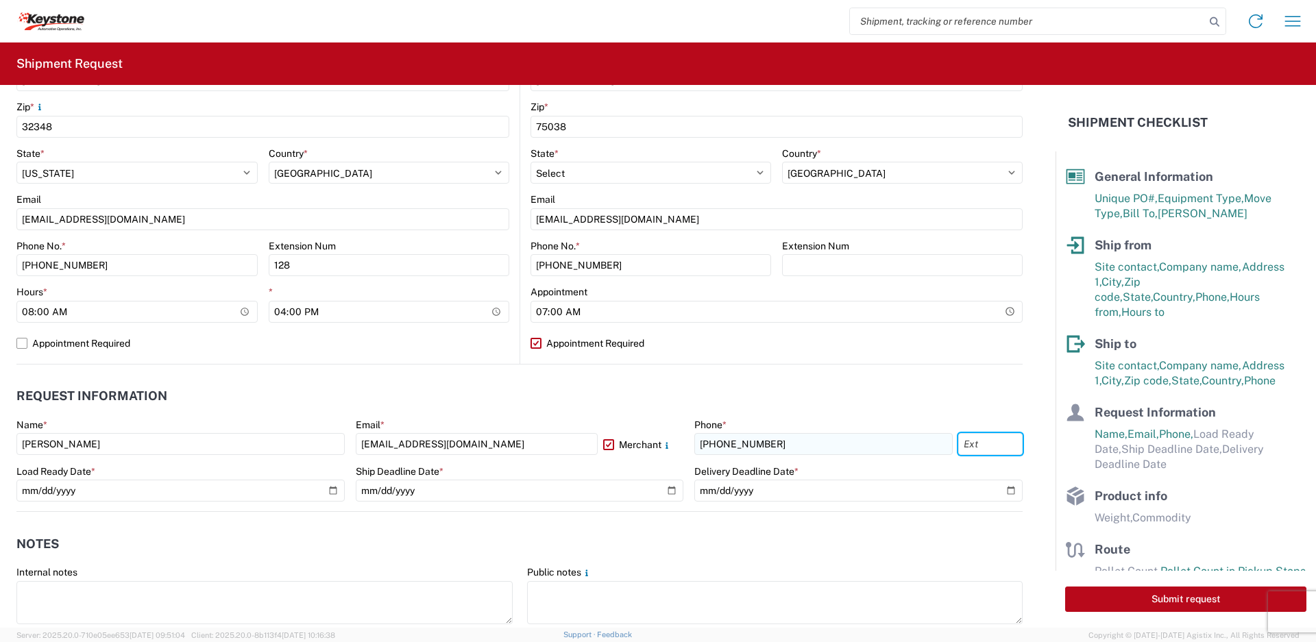
type input "128"
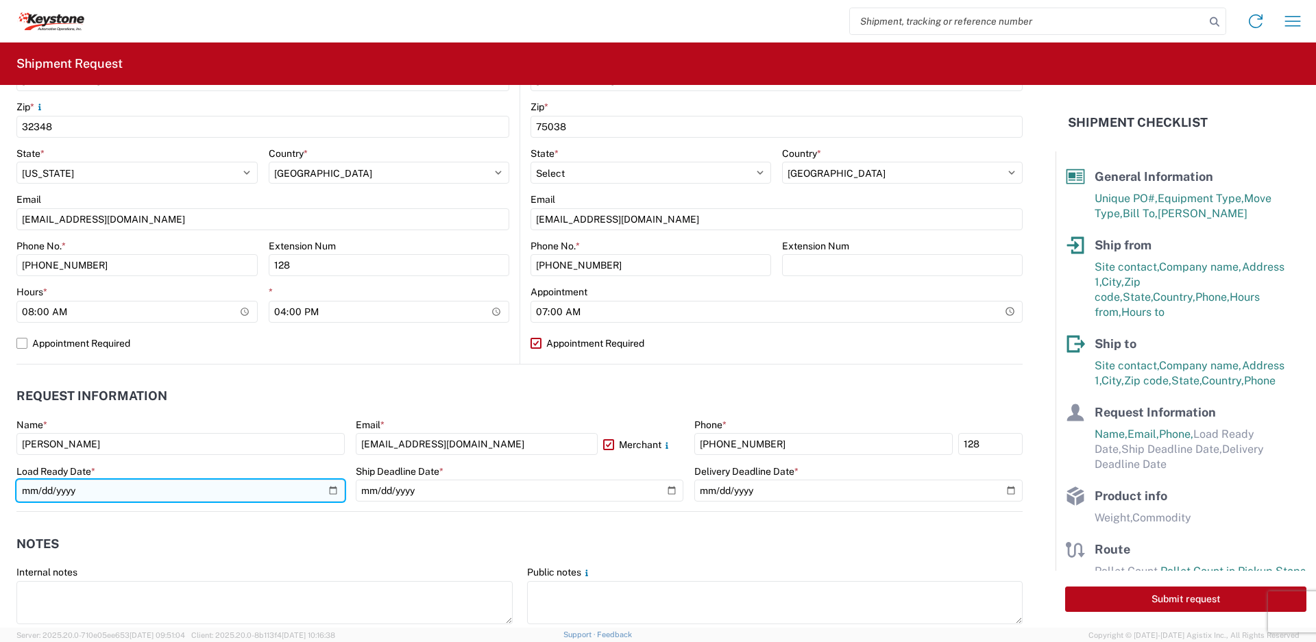
click at [332, 494] on input "date" at bounding box center [180, 491] width 328 height 22
type input "[DATE]"
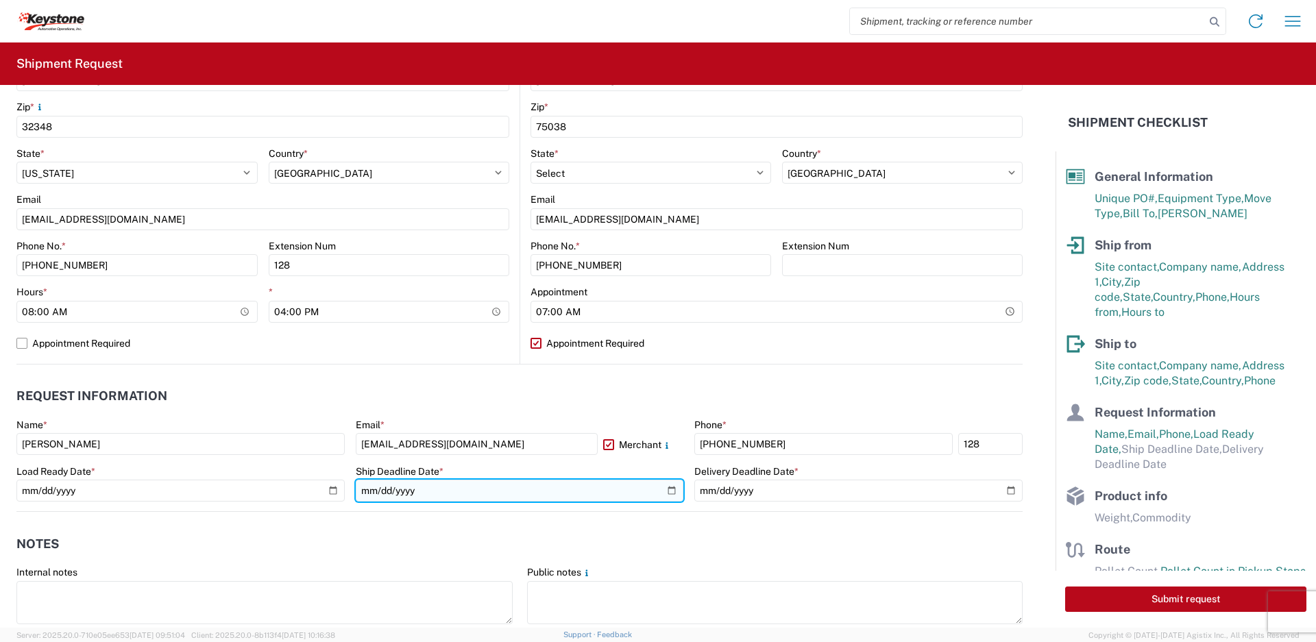
click at [664, 491] on input "date" at bounding box center [520, 491] width 328 height 22
type input "[DATE]"
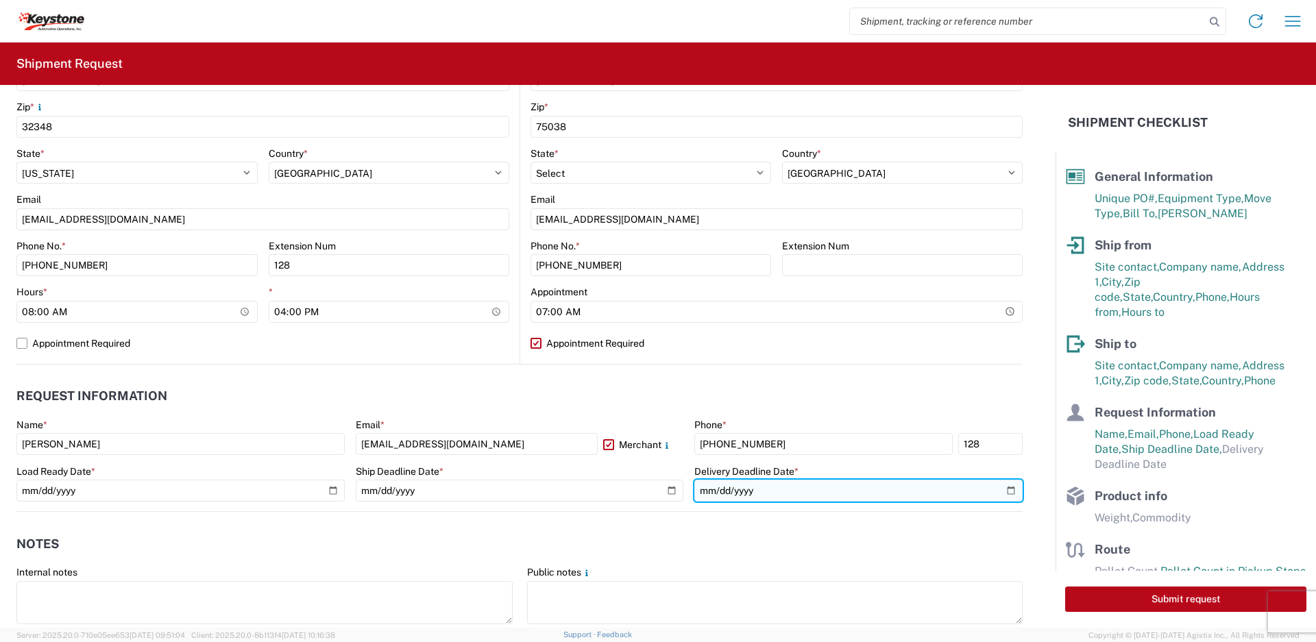
click at [1003, 490] on input "date" at bounding box center [859, 491] width 328 height 22
type input "[DATE]"
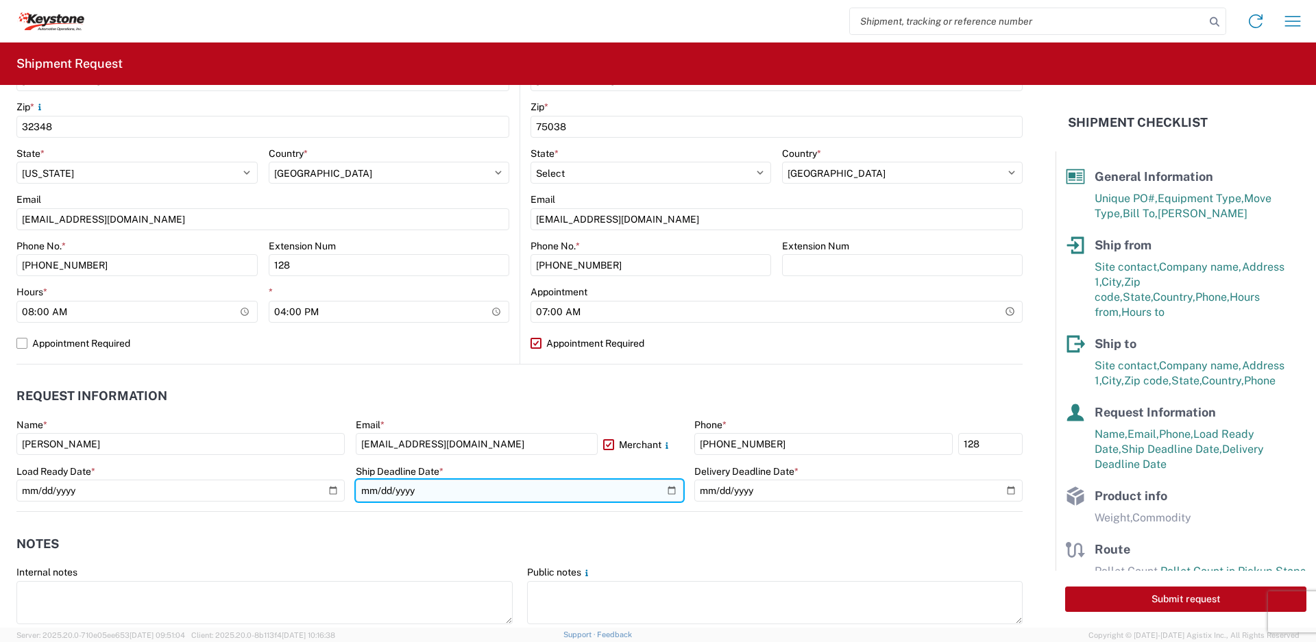
click at [662, 488] on input "[DATE]" at bounding box center [520, 491] width 328 height 22
type input "[DATE]"
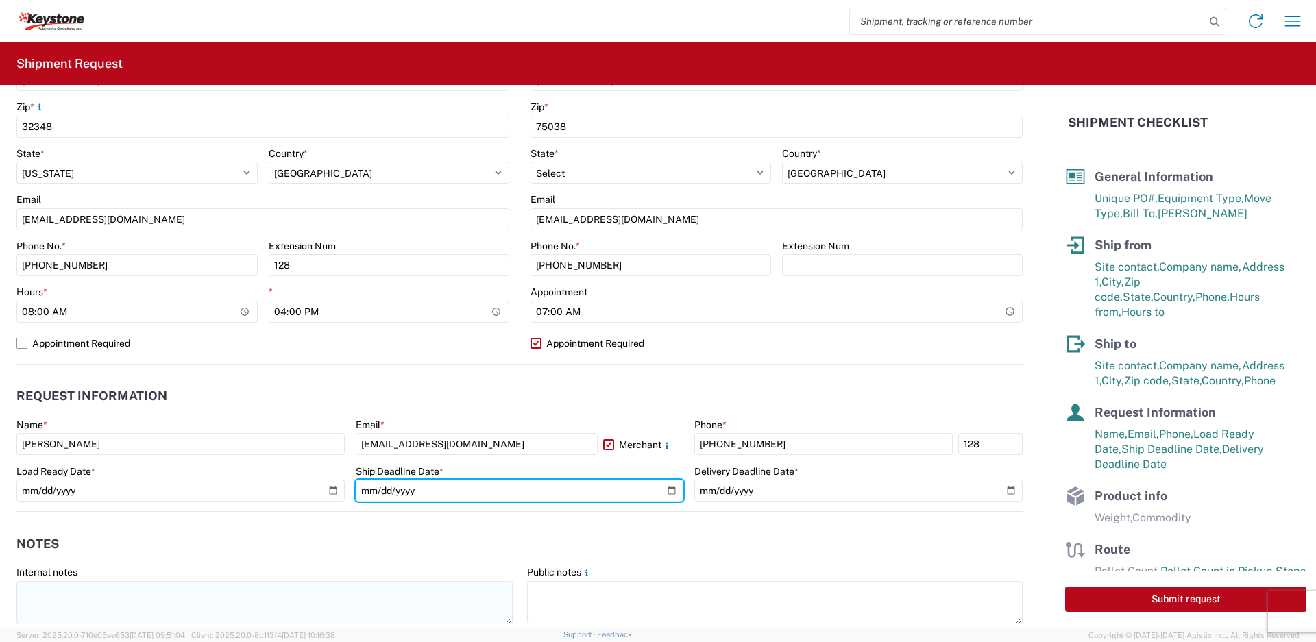
scroll to position [669, 0]
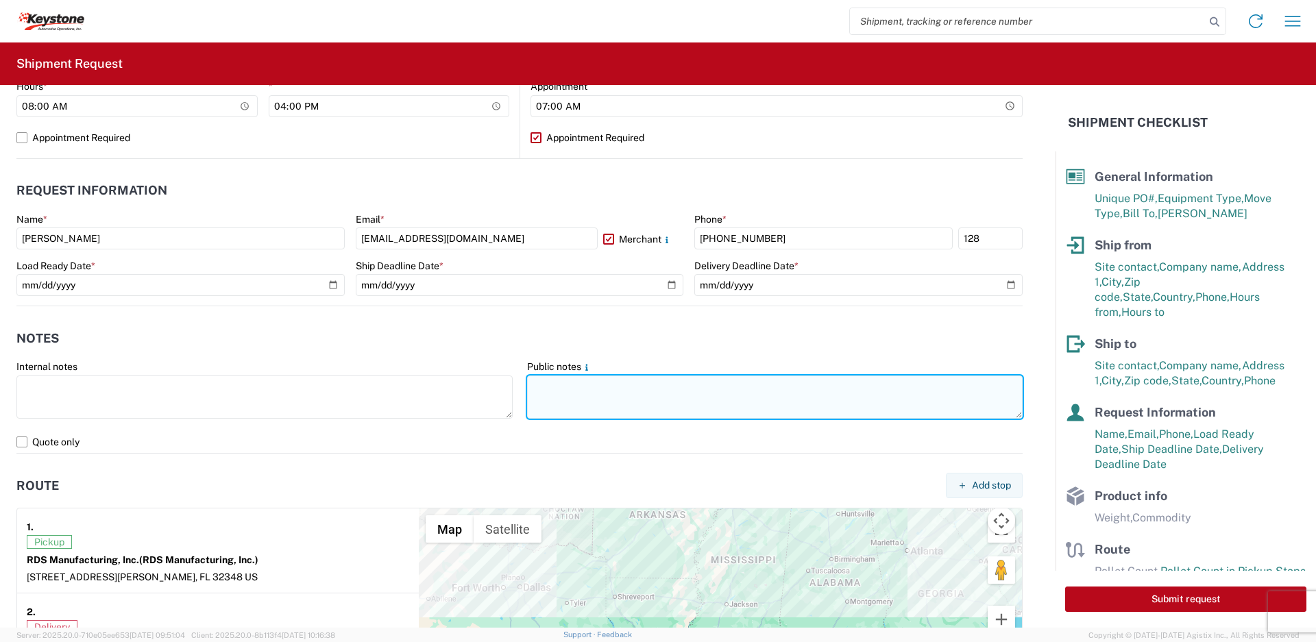
click at [643, 387] on textarea at bounding box center [775, 397] width 496 height 43
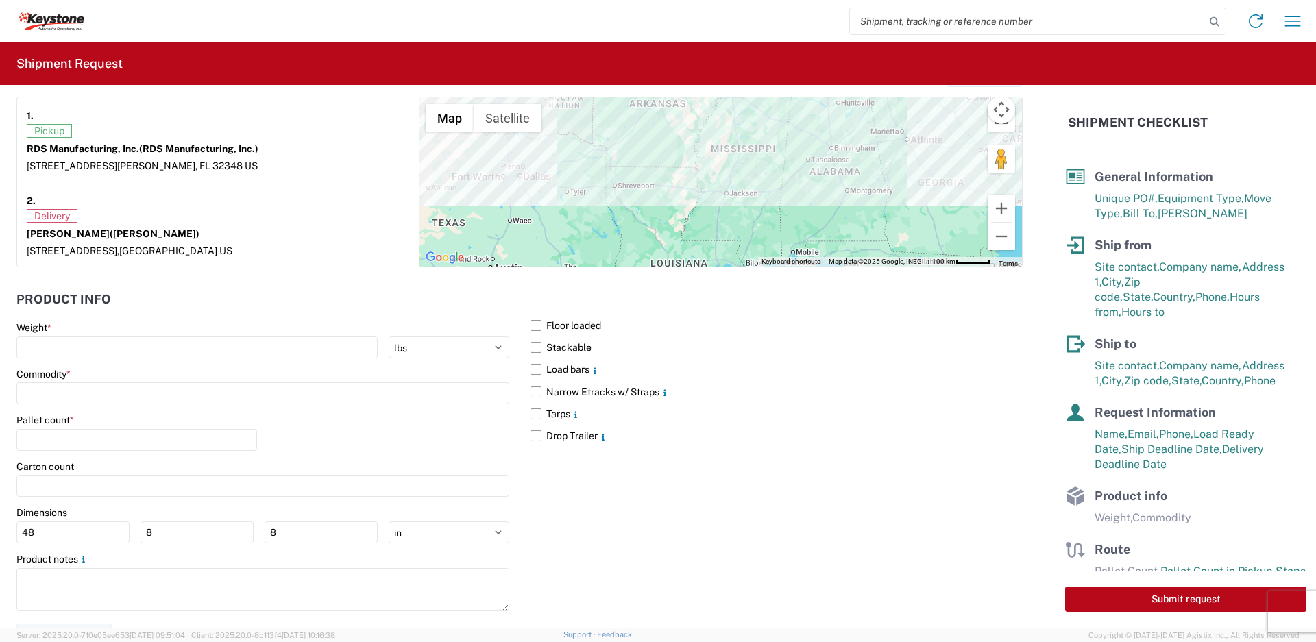
scroll to position [1102, 0]
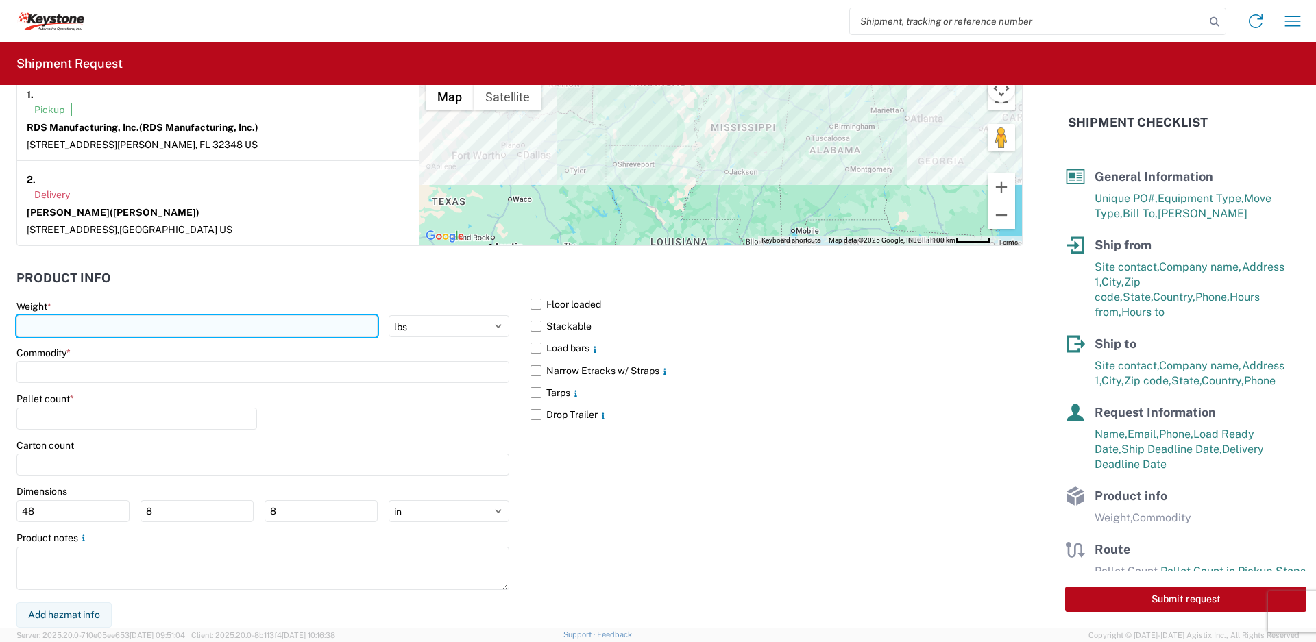
click at [290, 320] on input "number" at bounding box center [196, 326] width 361 height 22
type input "7840"
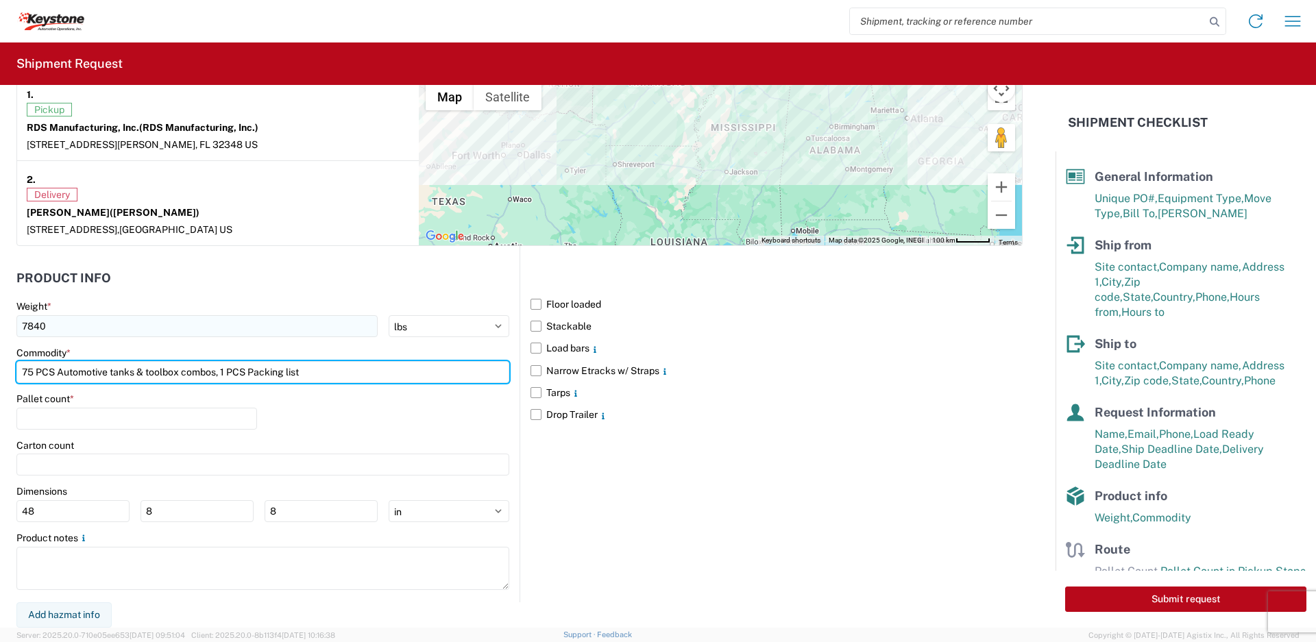
type input "75 PCS Automotive tanks & toolbox combos, 1 PCS Packing list"
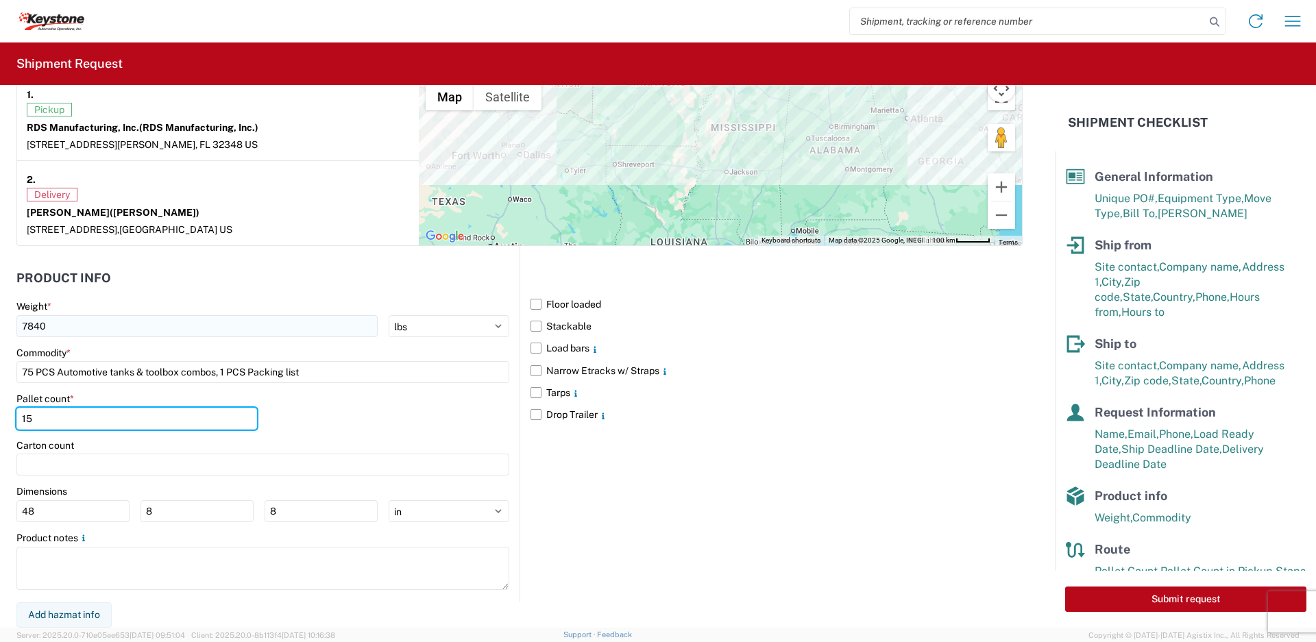
type input "15"
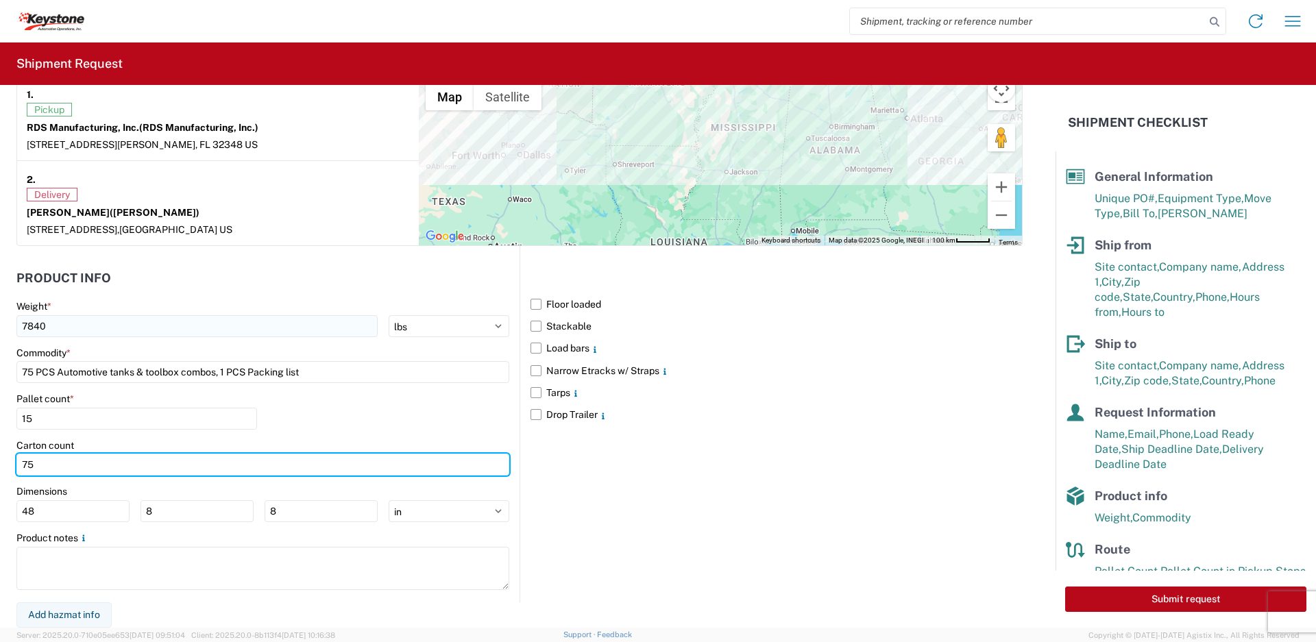
type input "75"
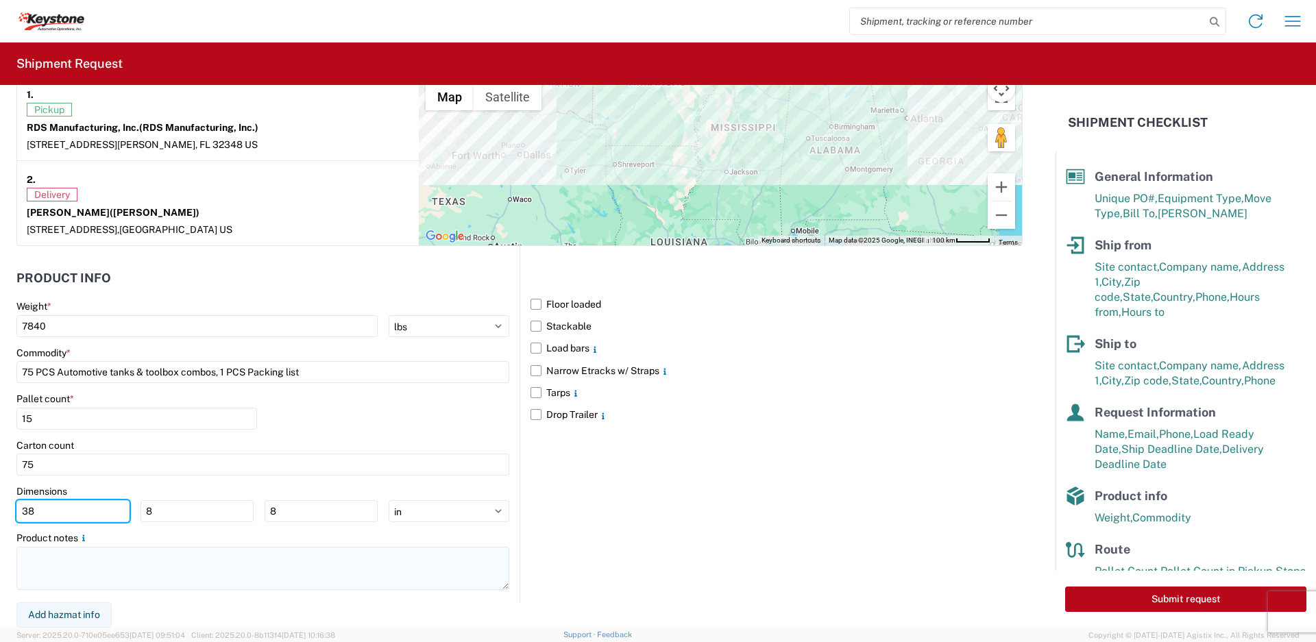
type input "38"
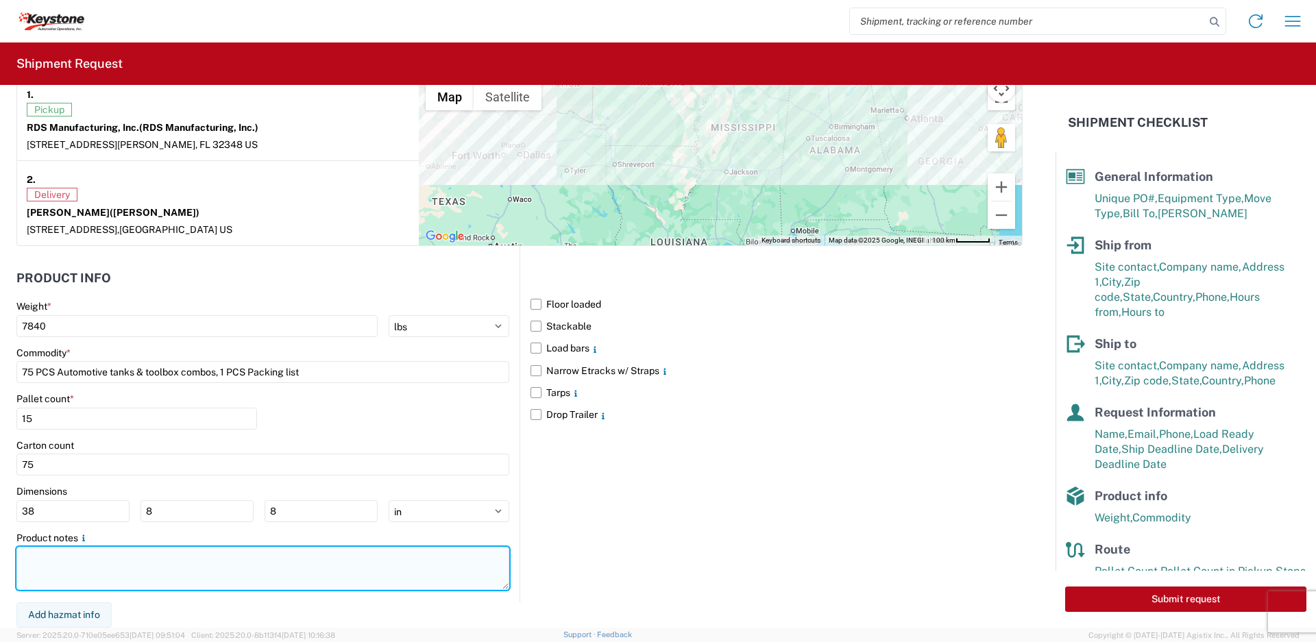
click at [335, 567] on textarea at bounding box center [262, 568] width 493 height 43
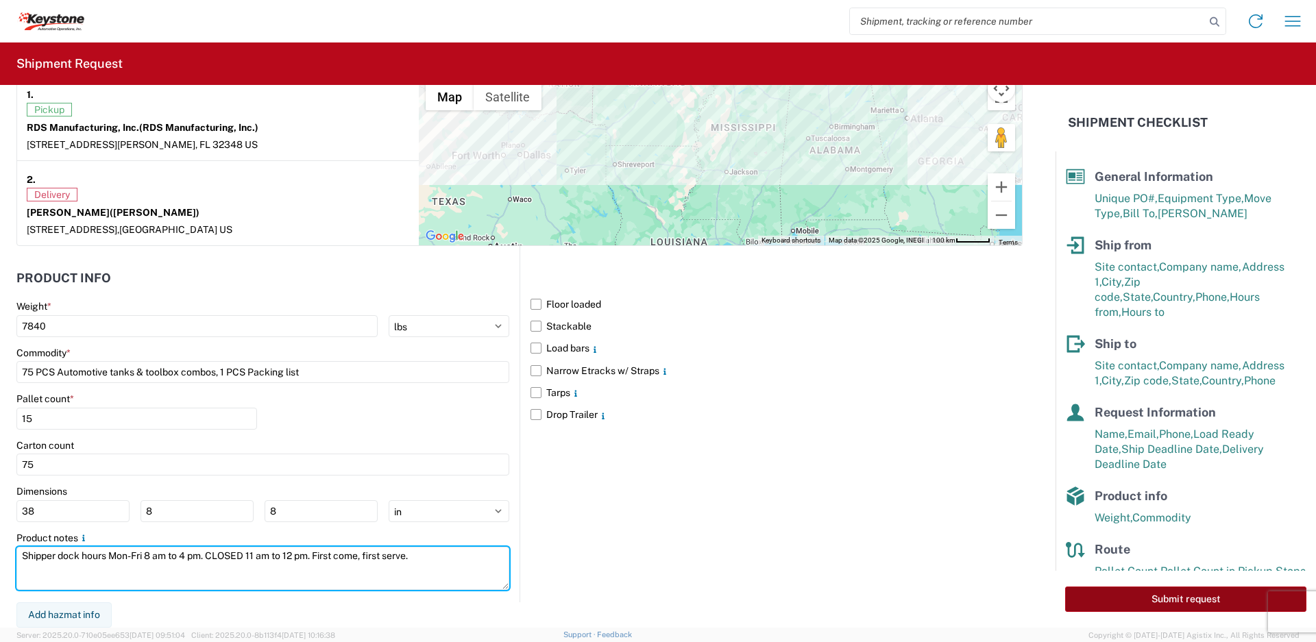
type textarea "Shipper dock hours Mon-Fri 8 am to 4 pm. CLOSED 11 am to 12 pm. First come, fir…"
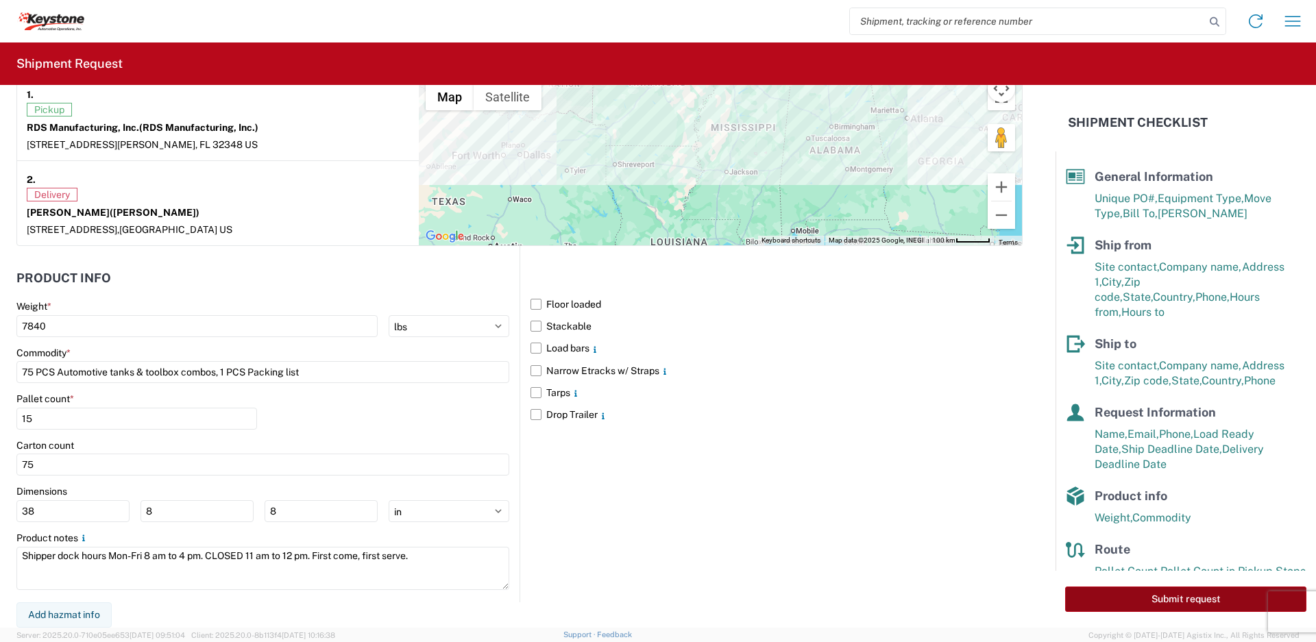
click at [1188, 603] on button "Submit request" at bounding box center [1185, 599] width 241 height 25
select select "FL"
select select "US"
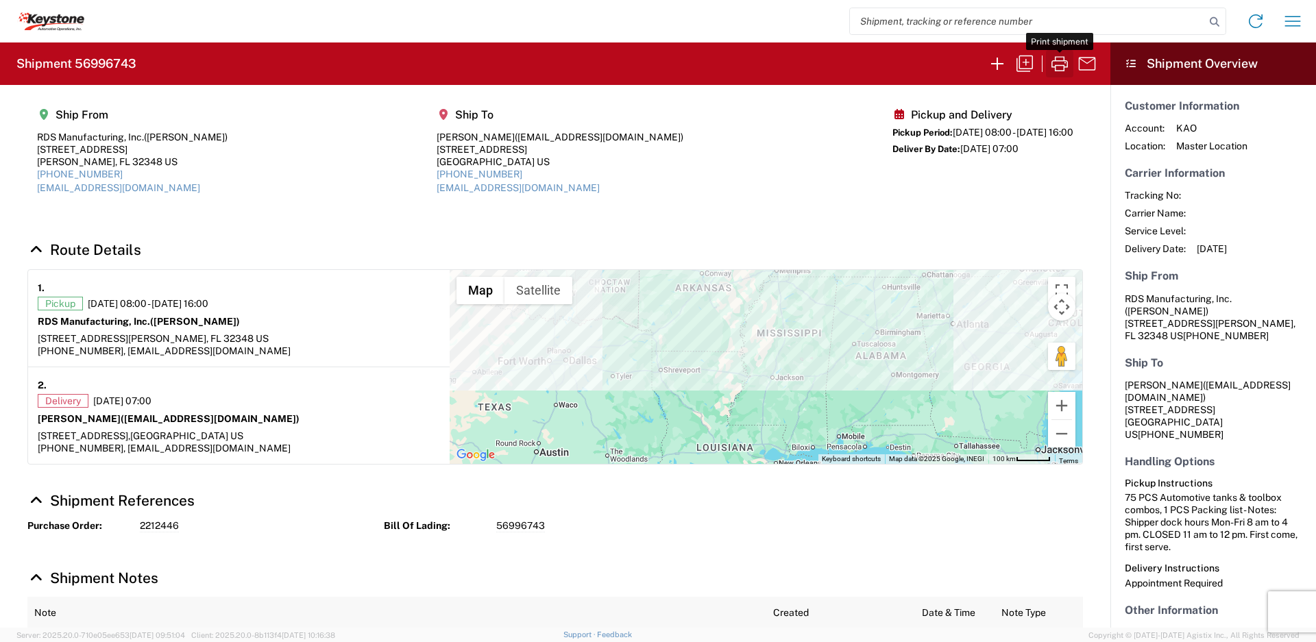
click at [1061, 62] on icon "button" at bounding box center [1060, 64] width 22 height 22
